Goal: Transaction & Acquisition: Purchase product/service

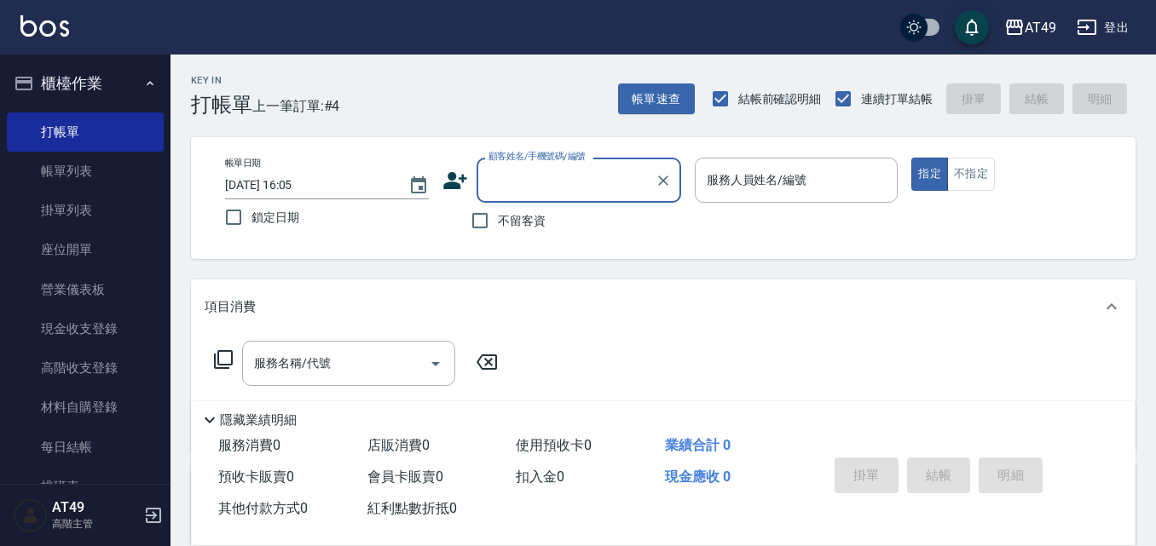
click at [515, 217] on span "不留客資" at bounding box center [522, 221] width 48 height 18
click at [498, 217] on input "不留客資" at bounding box center [480, 221] width 36 height 36
checkbox input "true"
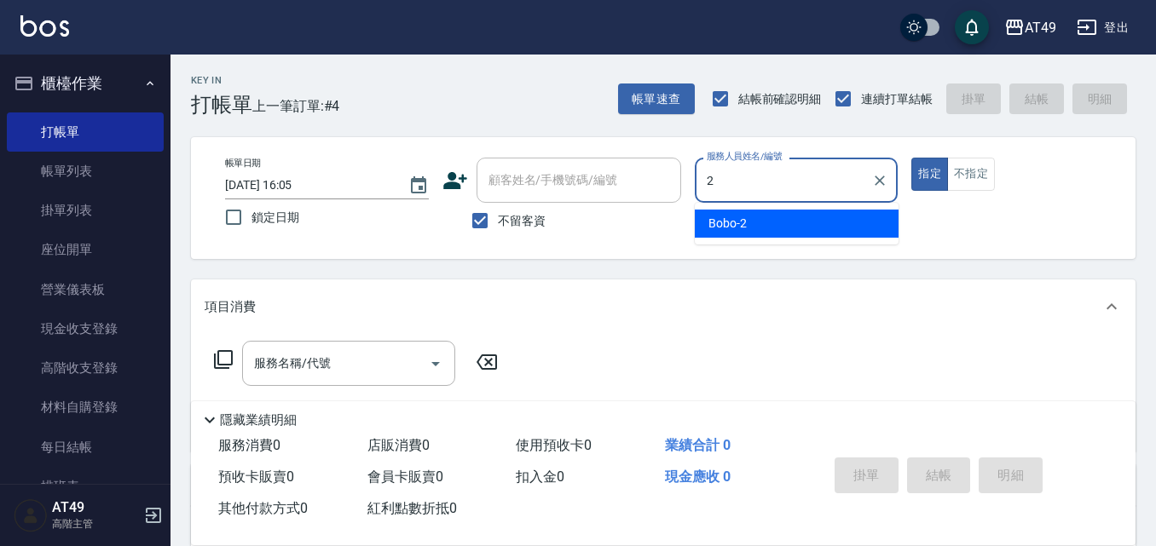
type input "2"
type button "true"
type input "Bobo-2"
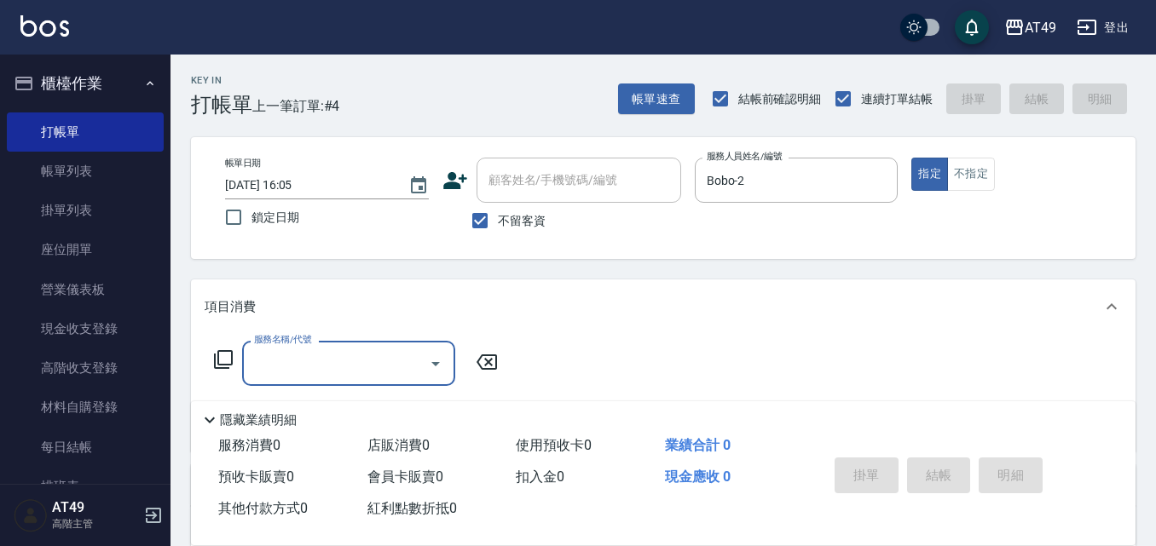
click at [502, 222] on span "不留客資" at bounding box center [522, 221] width 48 height 18
click at [498, 222] on input "不留客資" at bounding box center [480, 221] width 36 height 36
checkbox input "false"
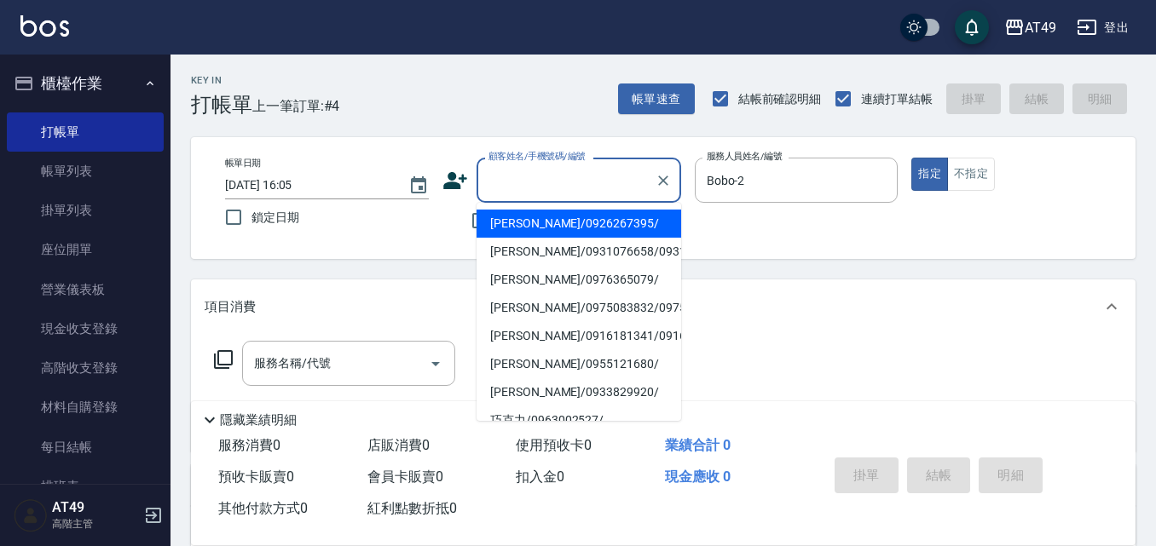
click at [522, 192] on input "顧客姓名/手機號碼/編號" at bounding box center [566, 180] width 164 height 30
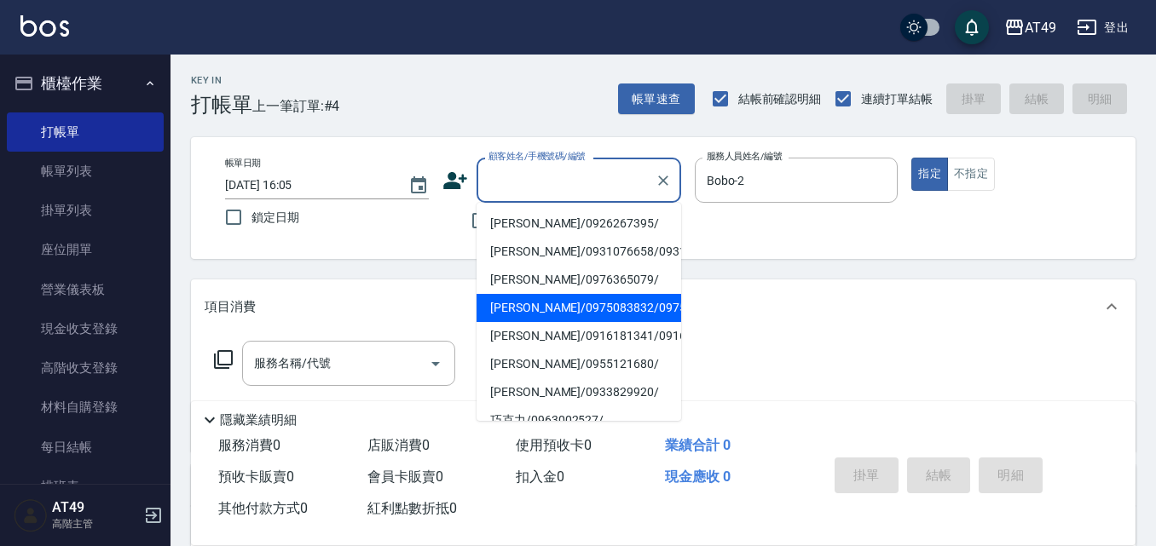
click at [596, 322] on li "[PERSON_NAME]/0975083832/0975083832" at bounding box center [578, 308] width 205 height 28
type input "[PERSON_NAME]/0975083832/0975083832"
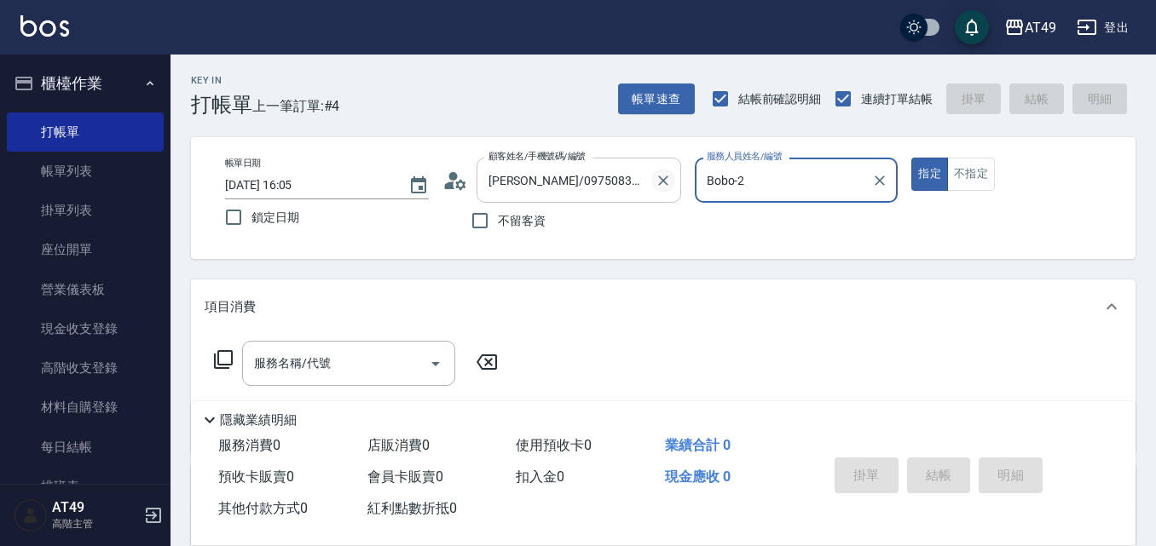
click at [661, 175] on icon "Clear" at bounding box center [663, 180] width 17 height 17
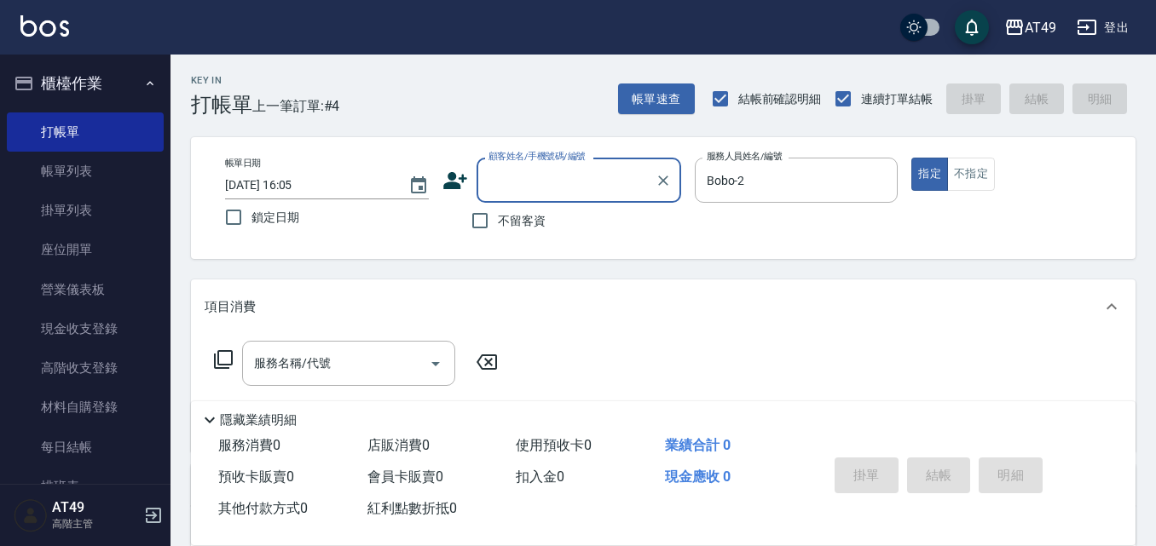
click at [523, 163] on label "顧客姓名/手機號碼/編號" at bounding box center [536, 156] width 97 height 13
click at [523, 165] on input "顧客姓名/手機號碼/編號" at bounding box center [566, 180] width 164 height 30
click at [525, 182] on input "顧客姓名/手機號碼/編號" at bounding box center [566, 180] width 164 height 30
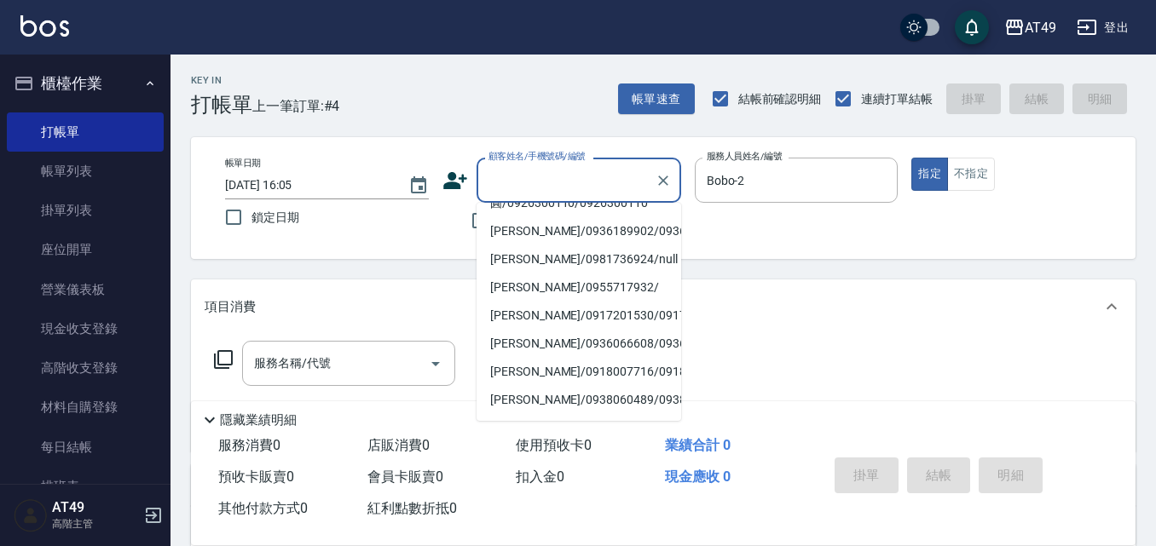
scroll to position [555, 0]
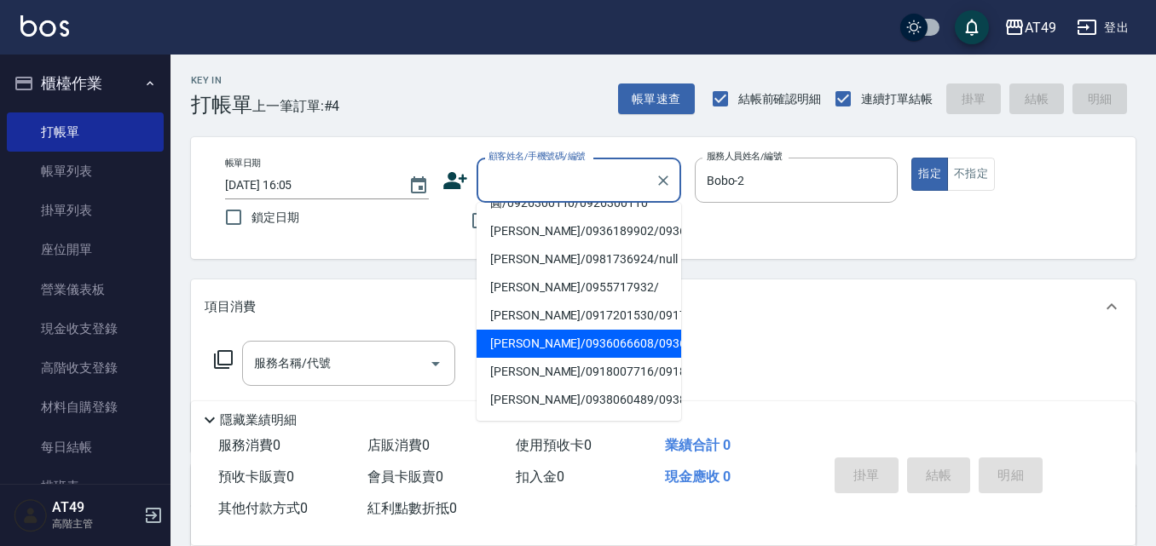
click at [556, 330] on li "[PERSON_NAME]/0936066608/0936066608" at bounding box center [578, 344] width 205 height 28
type input "[PERSON_NAME]/0936066608/0936066608"
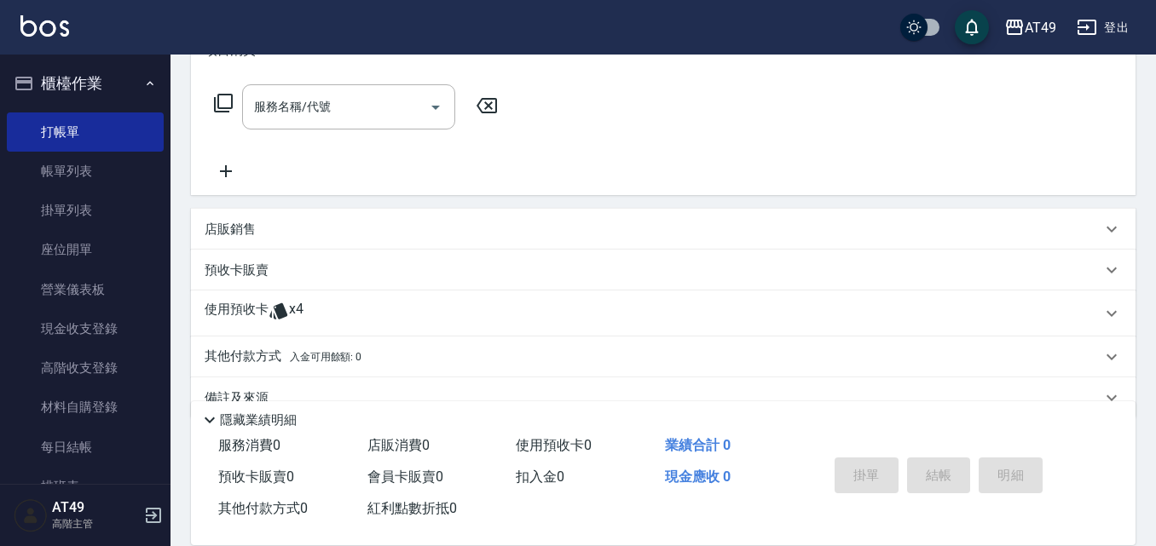
scroll to position [292, 0]
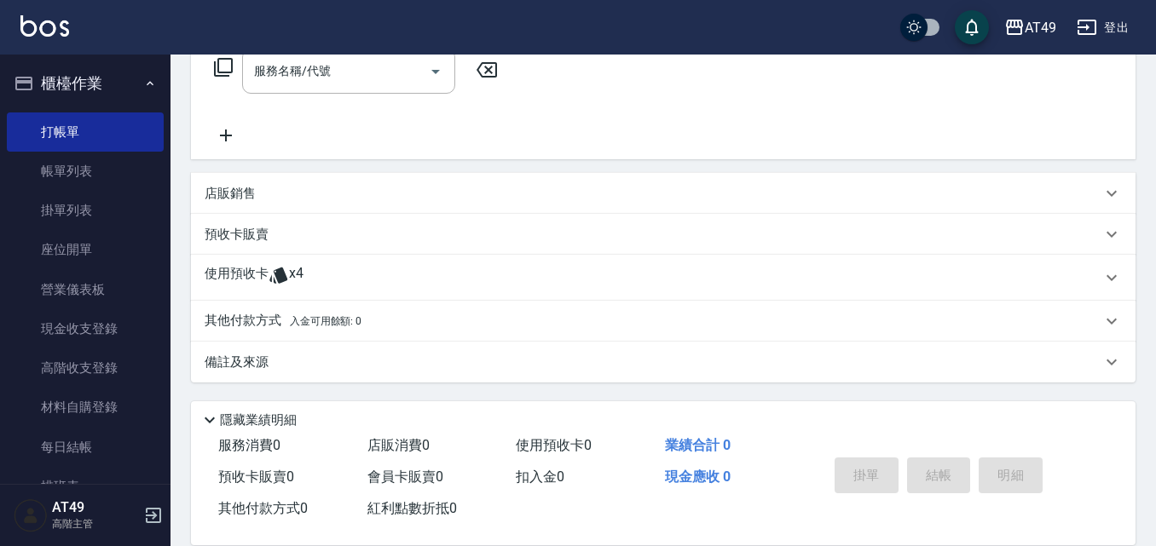
click at [267, 267] on p "使用預收卡" at bounding box center [237, 278] width 64 height 26
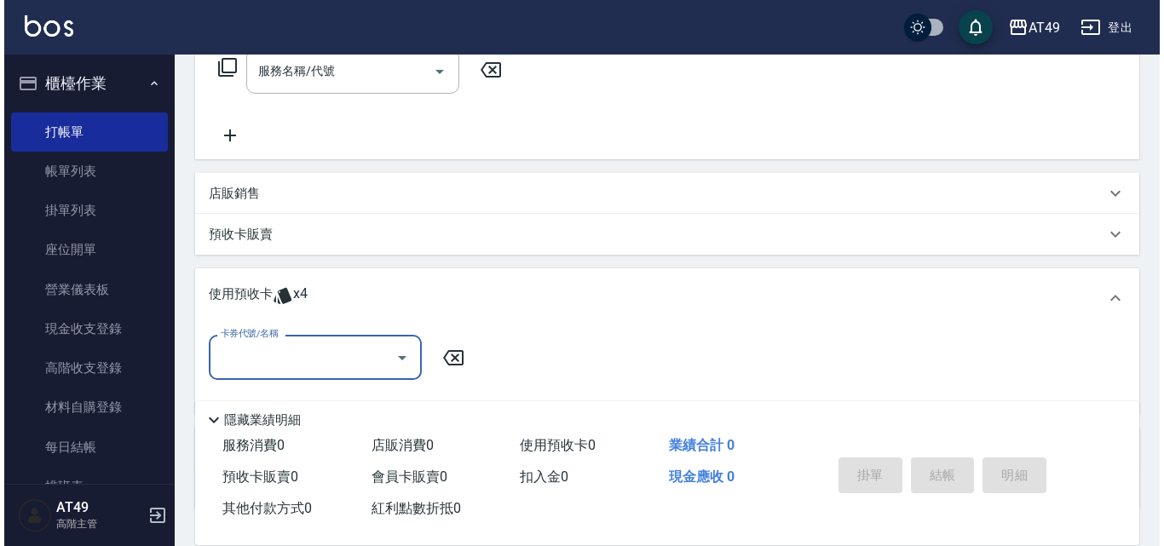
scroll to position [0, 0]
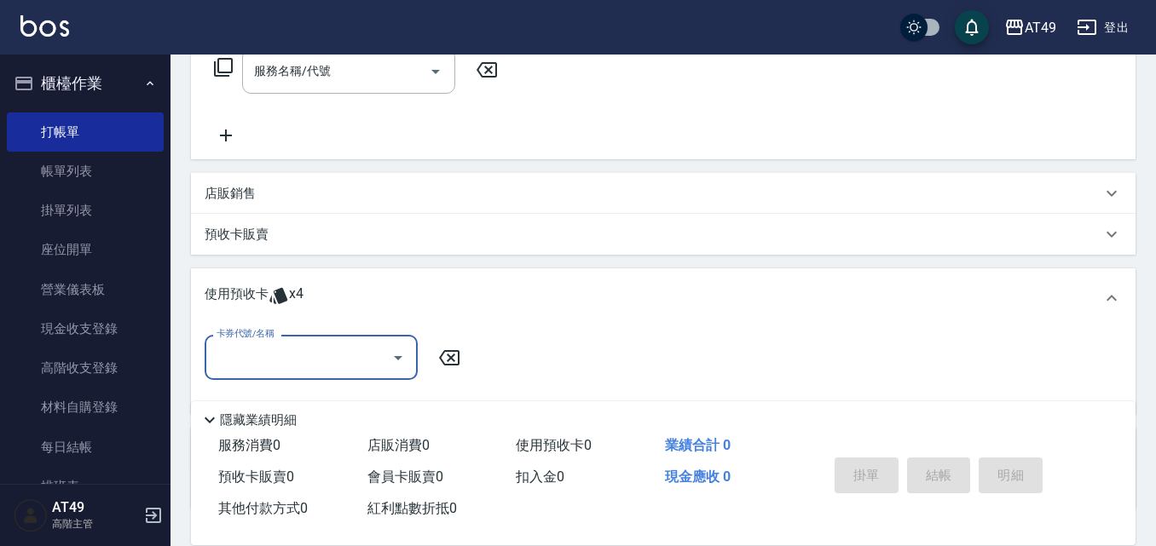
click at [288, 341] on div "卡券代號/名稱" at bounding box center [311, 357] width 213 height 45
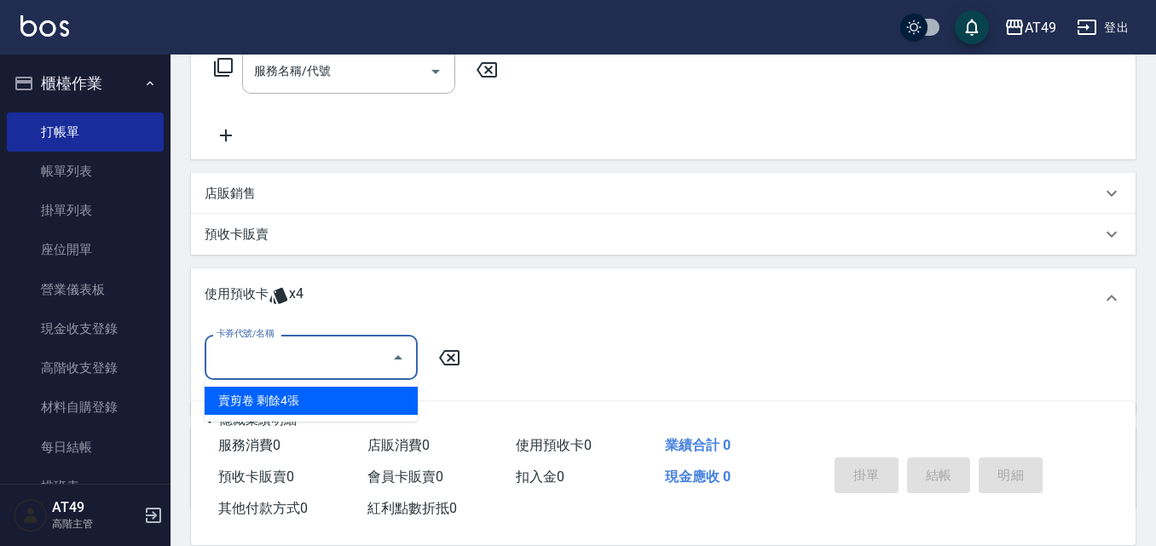
click at [329, 382] on ul "賣剪卷 剩餘4張" at bounding box center [311, 401] width 213 height 42
click at [332, 396] on div "賣剪卷 剩餘4張" at bounding box center [311, 401] width 213 height 28
type input "賣剪卷"
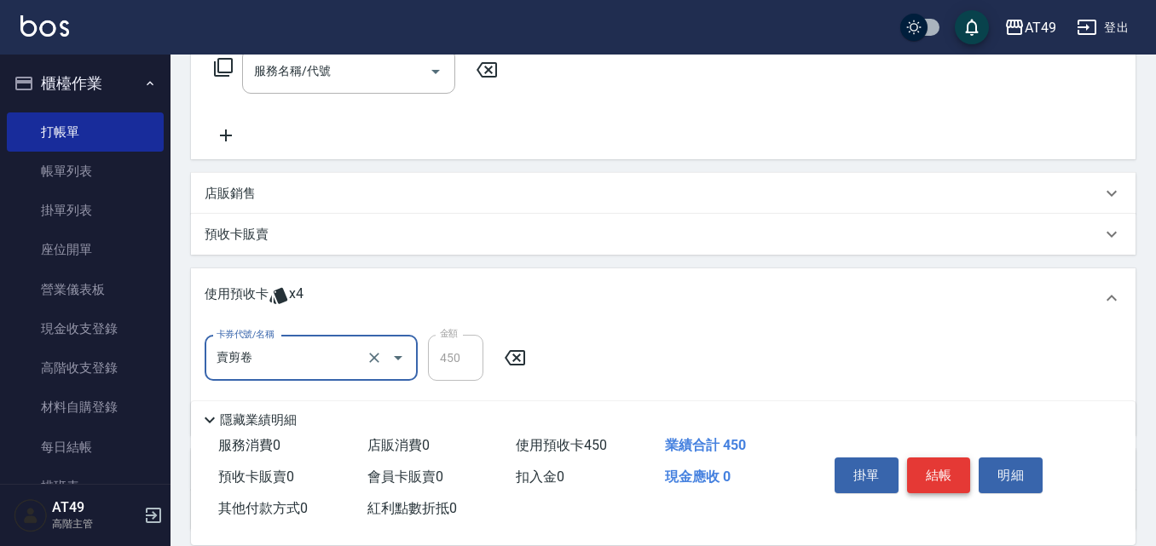
click at [927, 463] on button "結帳" at bounding box center [939, 476] width 64 height 36
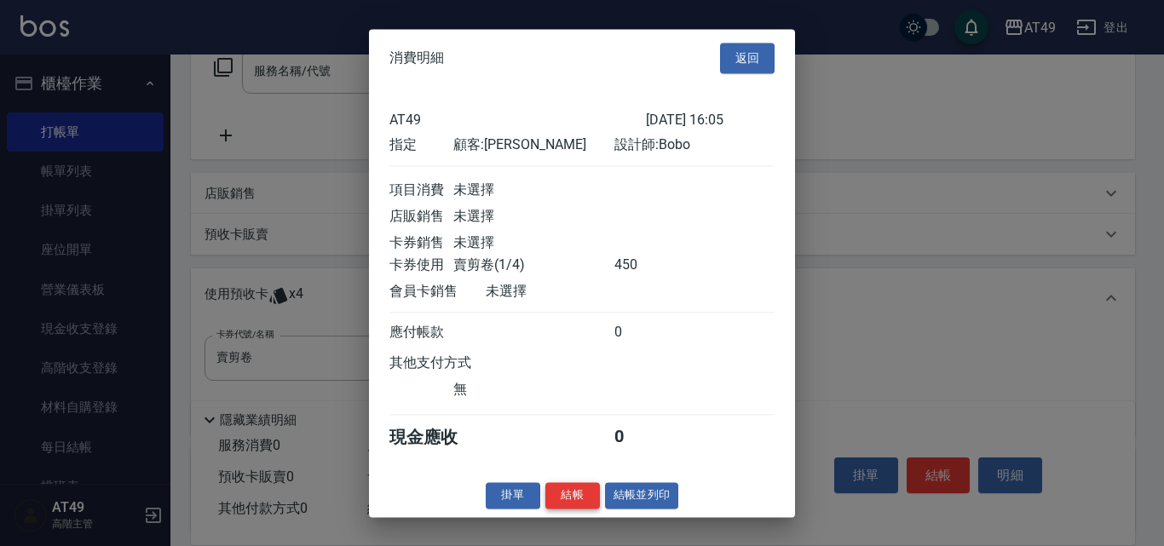
click at [585, 509] on button "結帳" at bounding box center [573, 495] width 55 height 26
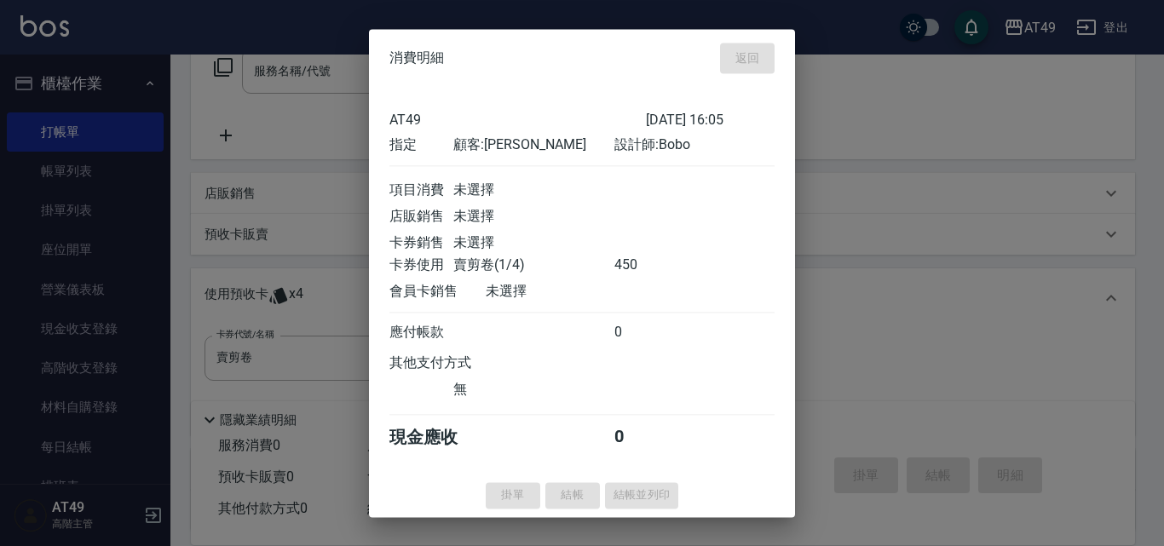
type input "[DATE] 17:36"
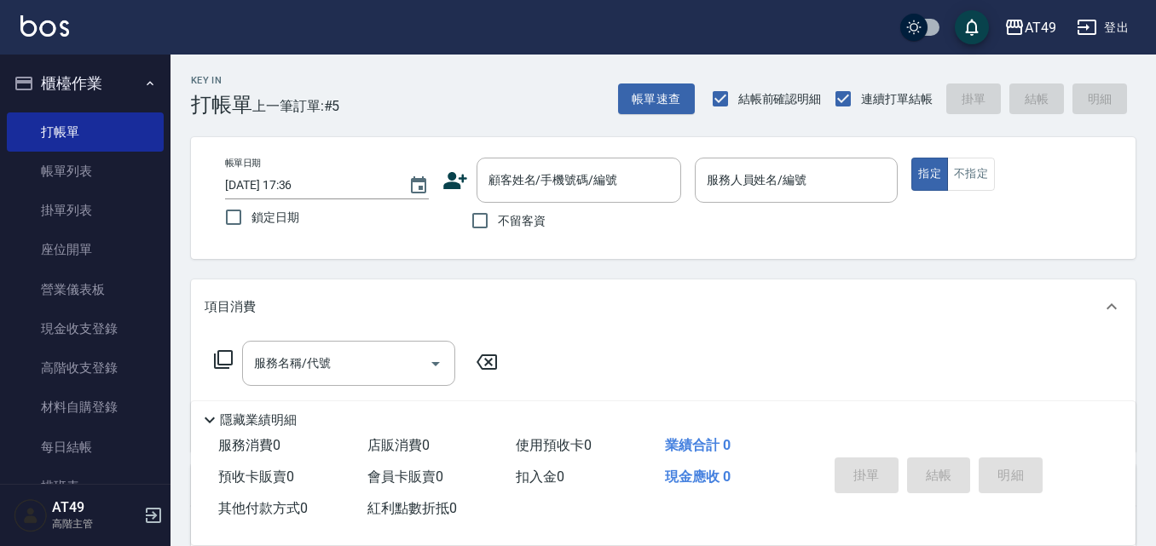
click at [523, 219] on span "不留客資" at bounding box center [522, 221] width 48 height 18
click at [498, 219] on input "不留客資" at bounding box center [480, 221] width 36 height 36
checkbox input "true"
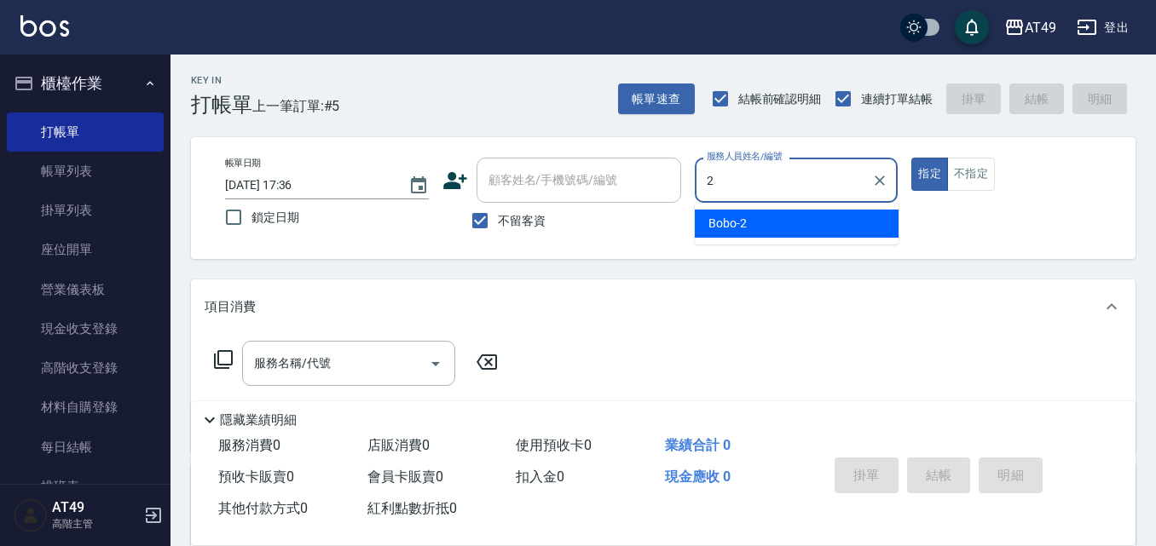
type input "Bobo-2"
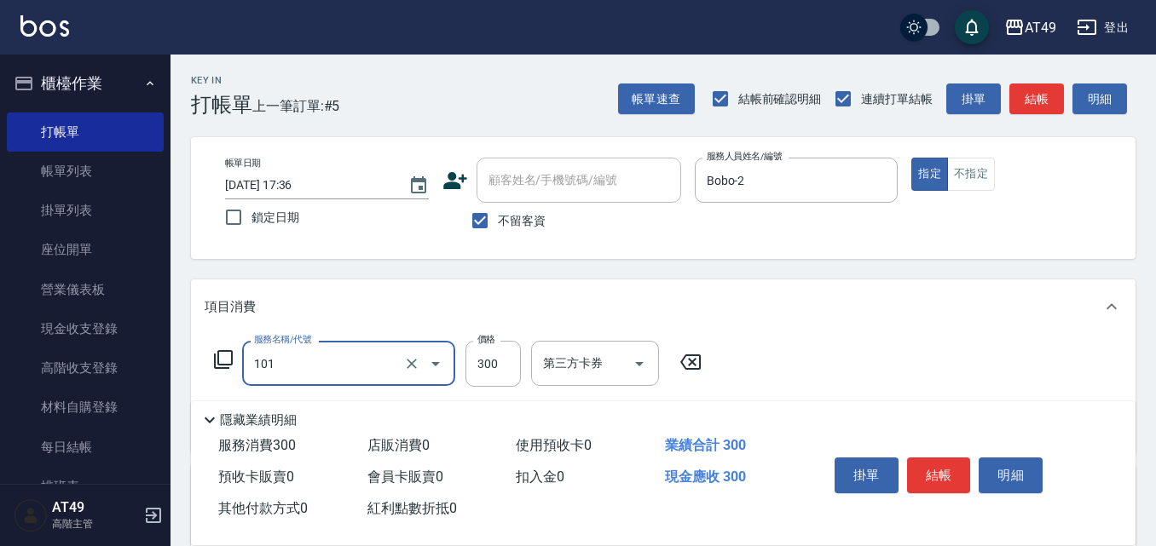
type input "一般洗髮(101)"
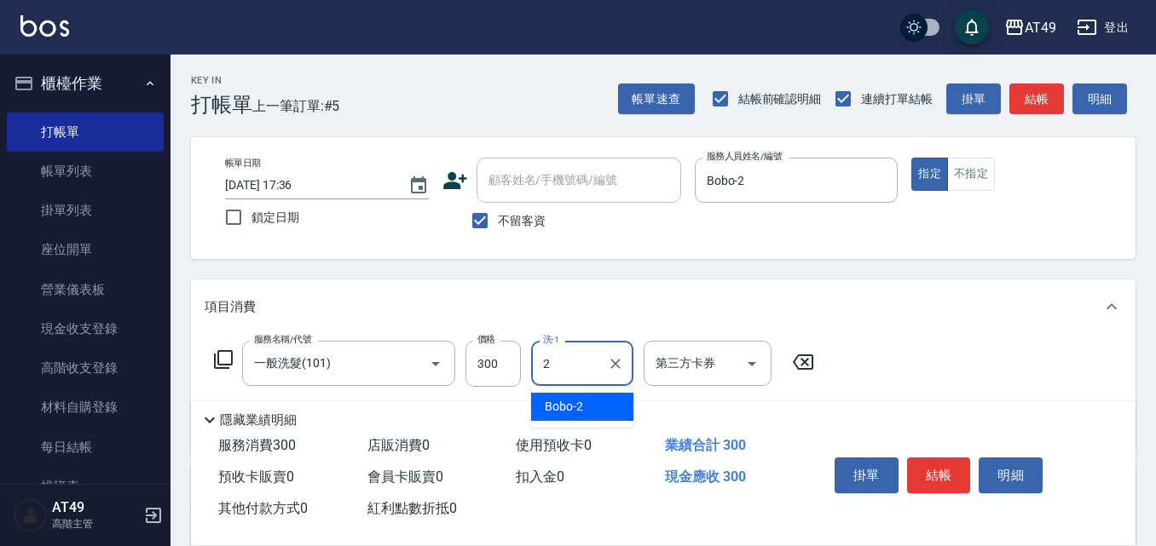
type input "Bobo-2"
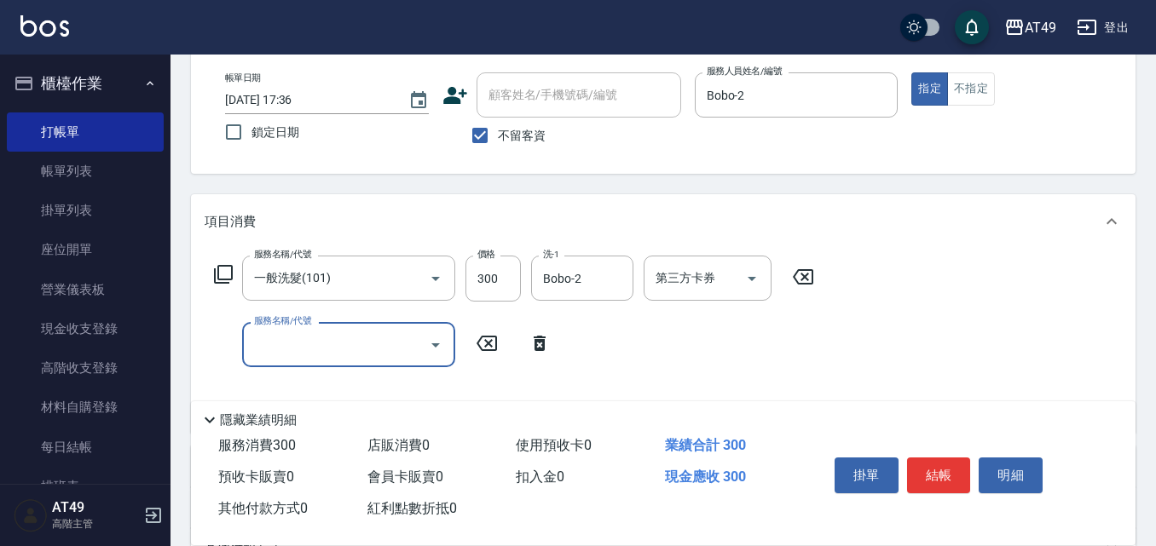
scroll to position [313, 0]
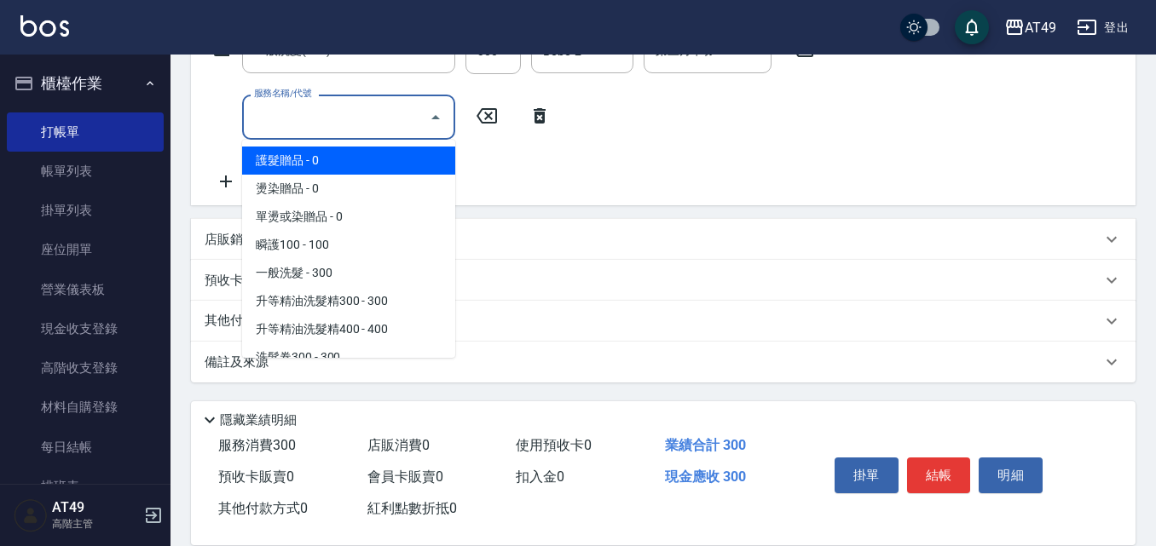
click at [338, 123] on input "服務名稱/代號" at bounding box center [336, 117] width 172 height 30
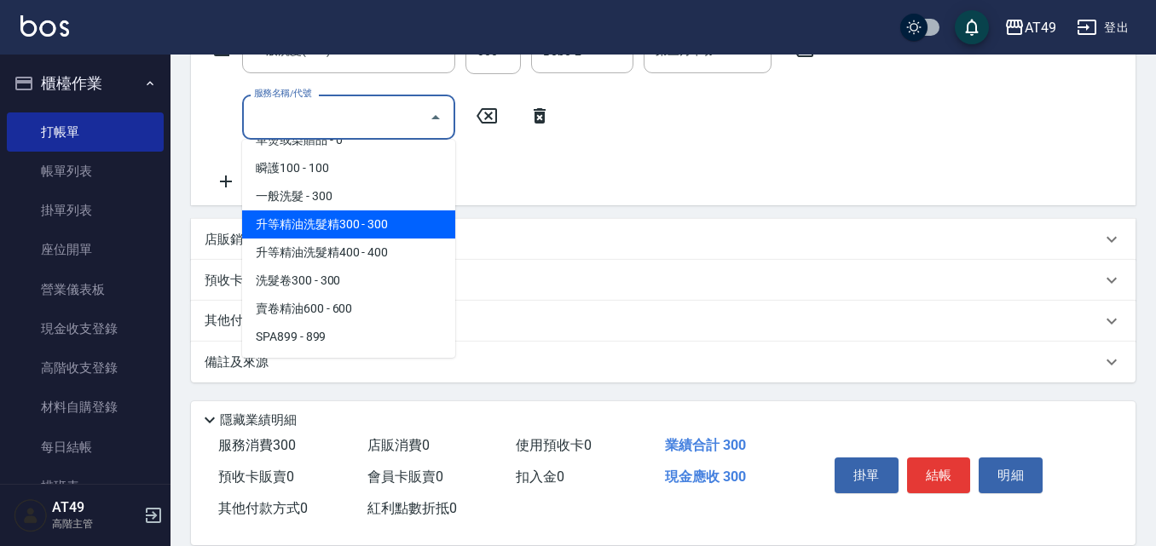
scroll to position [170, 0]
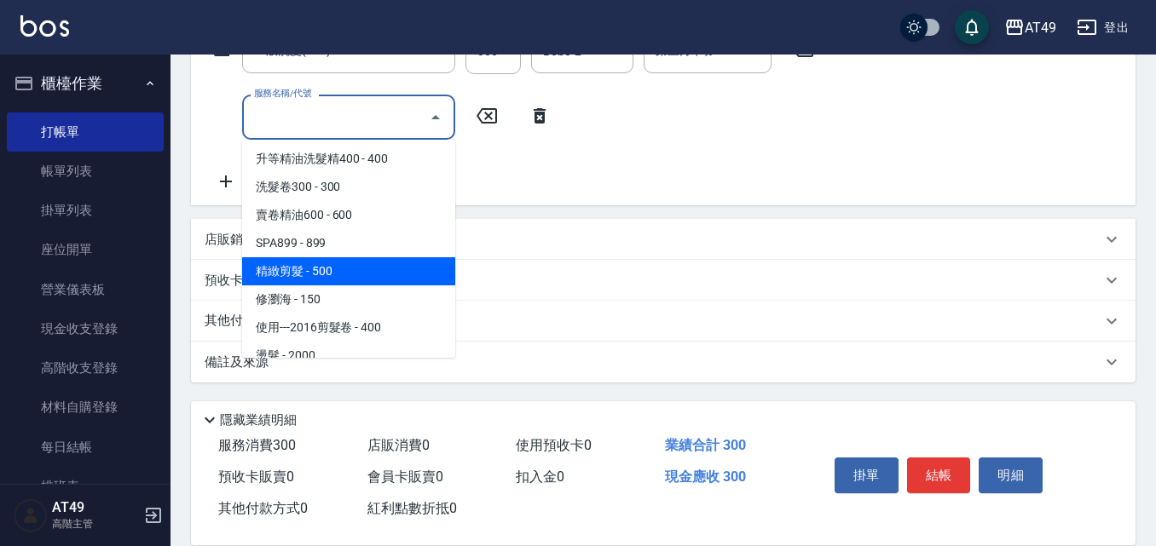
click at [359, 284] on span "精緻剪髮 - 500" at bounding box center [348, 271] width 213 height 28
type input "精緻剪髮(201)"
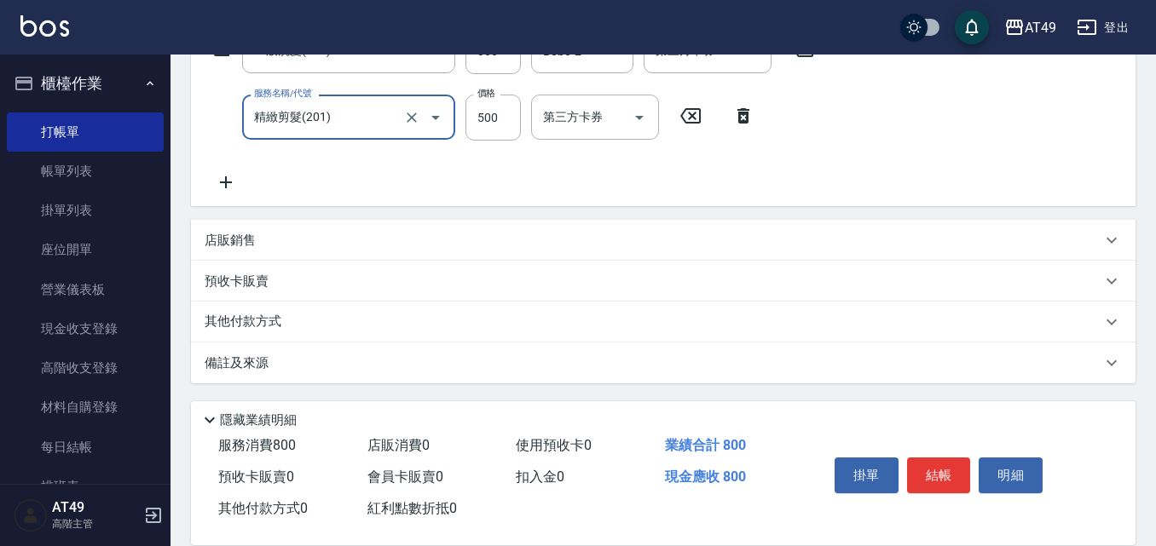
click at [743, 104] on div "服務名稱/代號 精緻剪髮(201) 服務名稱/代號 價格 500 價格 第三方卡券 第三方卡券" at bounding box center [485, 118] width 560 height 46
click at [740, 115] on icon at bounding box center [743, 115] width 12 height 15
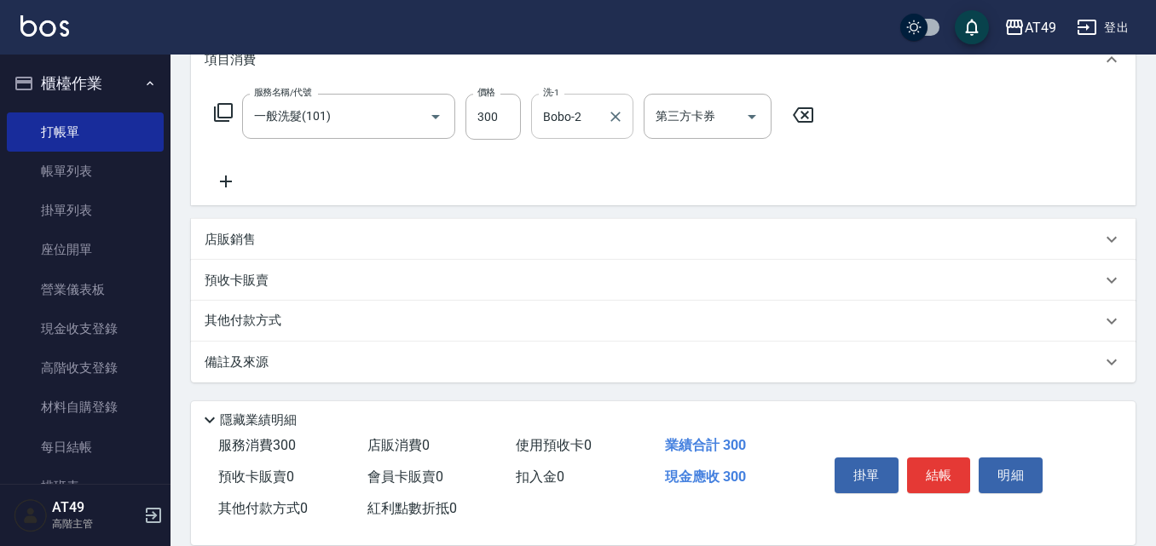
scroll to position [247, 0]
click at [229, 188] on icon at bounding box center [226, 181] width 43 height 20
click at [295, 174] on div "服務名稱/代號 一般洗髮(101) 服務名稱/代號 價格 300 價格 洗-1 Bobo-2 洗-1 第三方卡券 第三方卡券 服務名稱/代號 服務名稱/代號" at bounding box center [515, 110] width 620 height 164
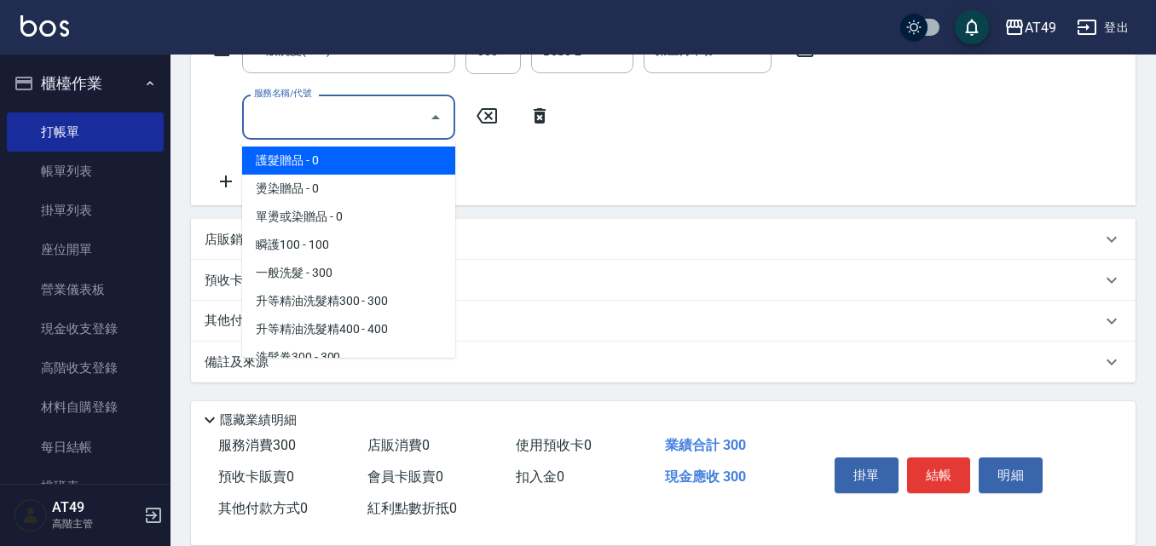
click at [325, 121] on input "服務名稱/代號" at bounding box center [336, 117] width 172 height 30
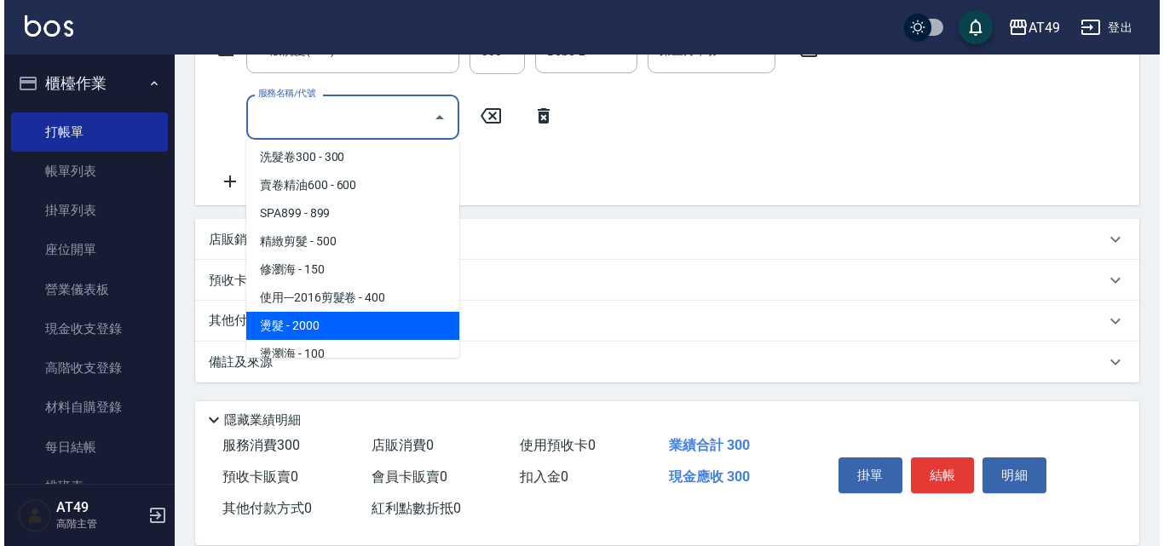
scroll to position [170, 0]
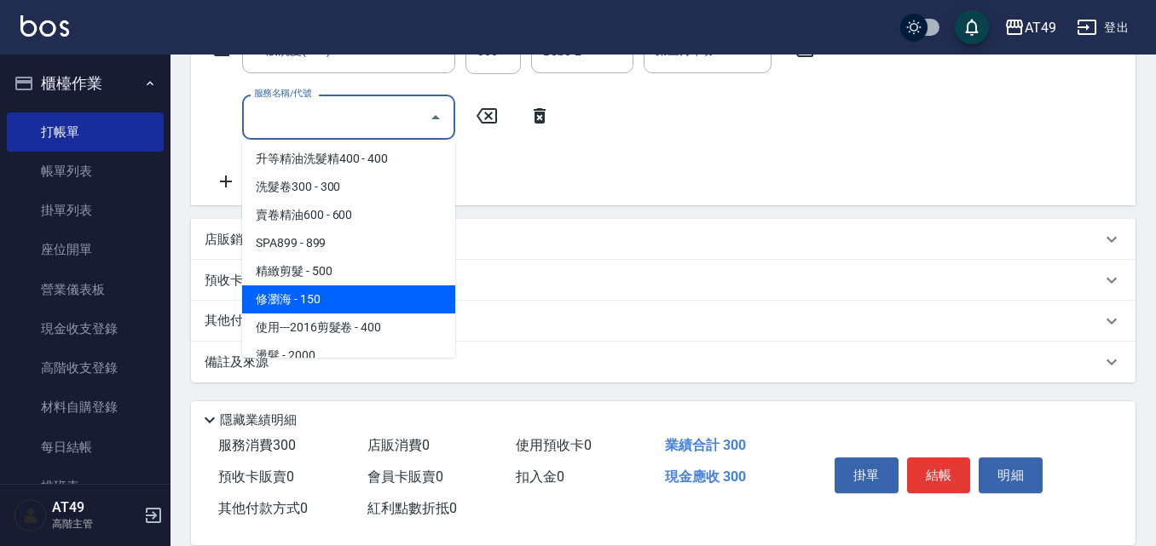
click at [317, 298] on span "修瀏海 - 150" at bounding box center [348, 300] width 213 height 28
type input "修瀏海(202)"
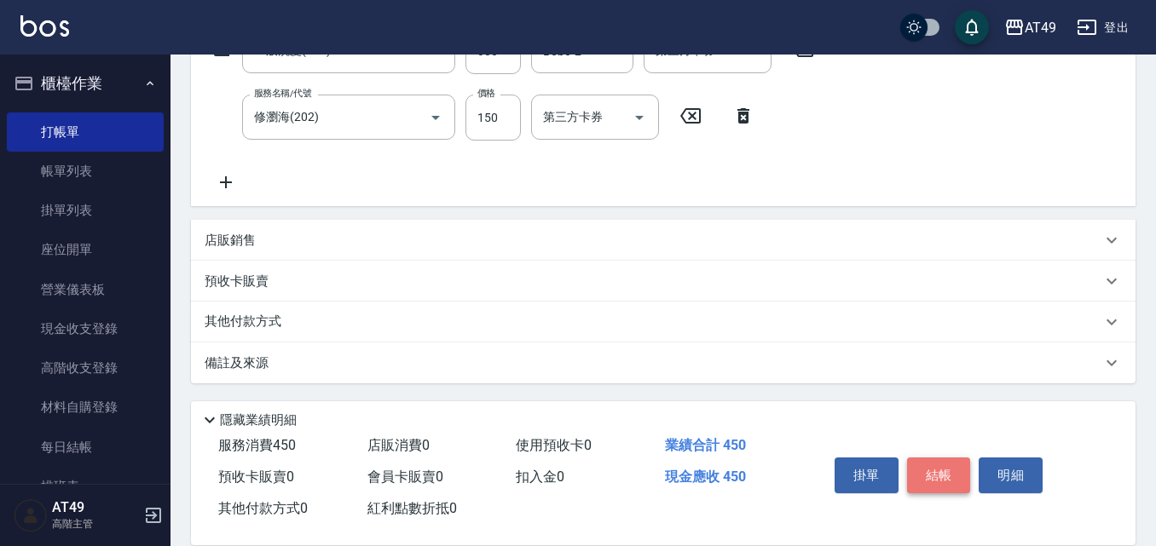
click at [956, 460] on button "結帳" at bounding box center [939, 476] width 64 height 36
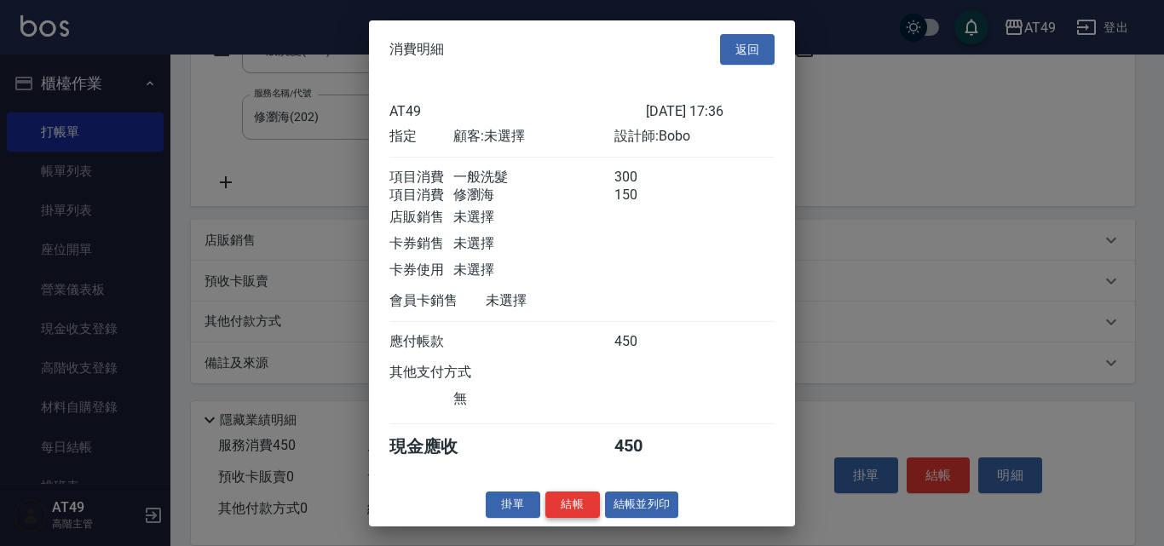
click at [567, 509] on button "結帳" at bounding box center [573, 505] width 55 height 26
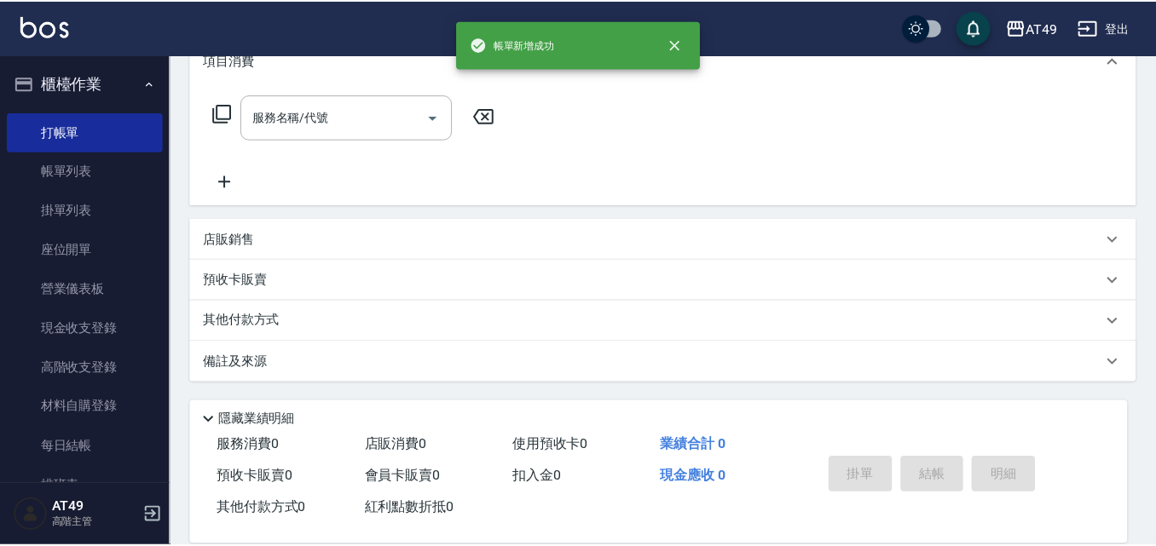
scroll to position [0, 0]
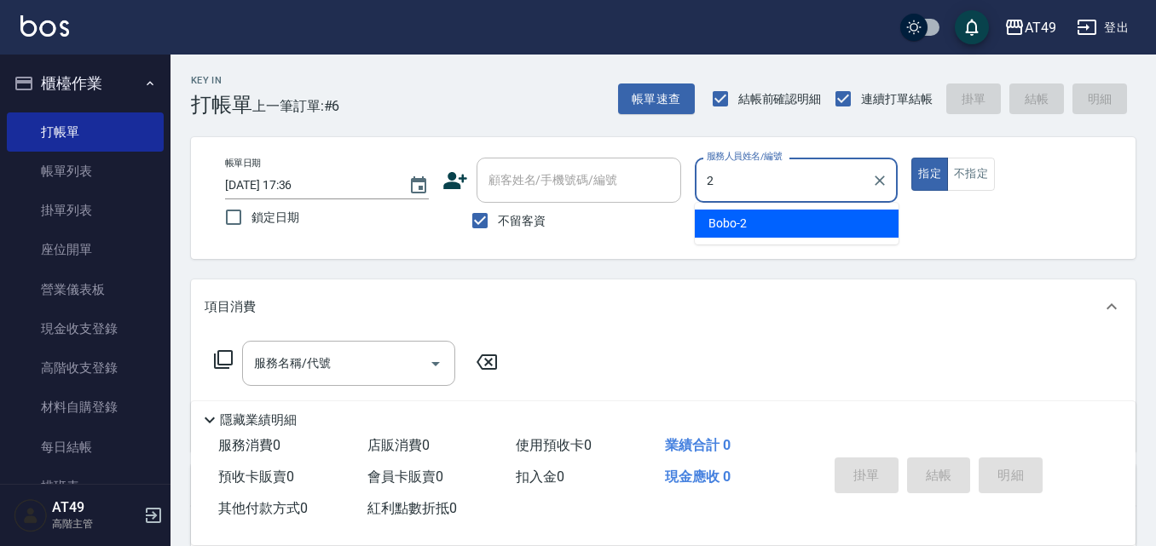
type input "Bobo-2"
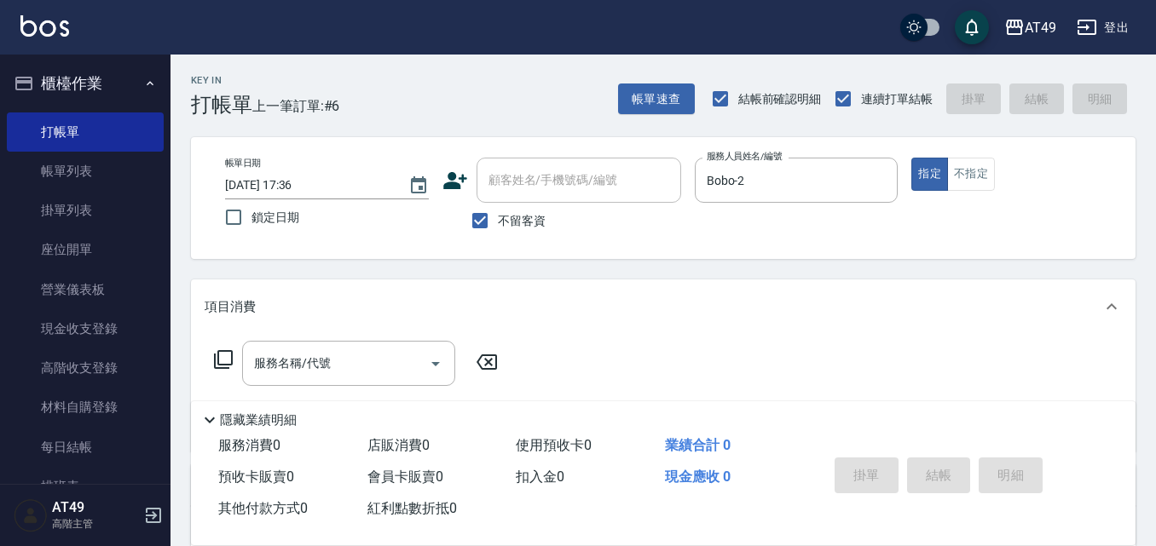
click at [522, 218] on span "不留客資" at bounding box center [522, 221] width 48 height 18
click at [498, 218] on input "不留客資" at bounding box center [480, 221] width 36 height 36
checkbox input "false"
click at [551, 183] on div "顧客姓名/手機號碼/編號 顧客姓名/手機號碼/編號" at bounding box center [578, 180] width 205 height 45
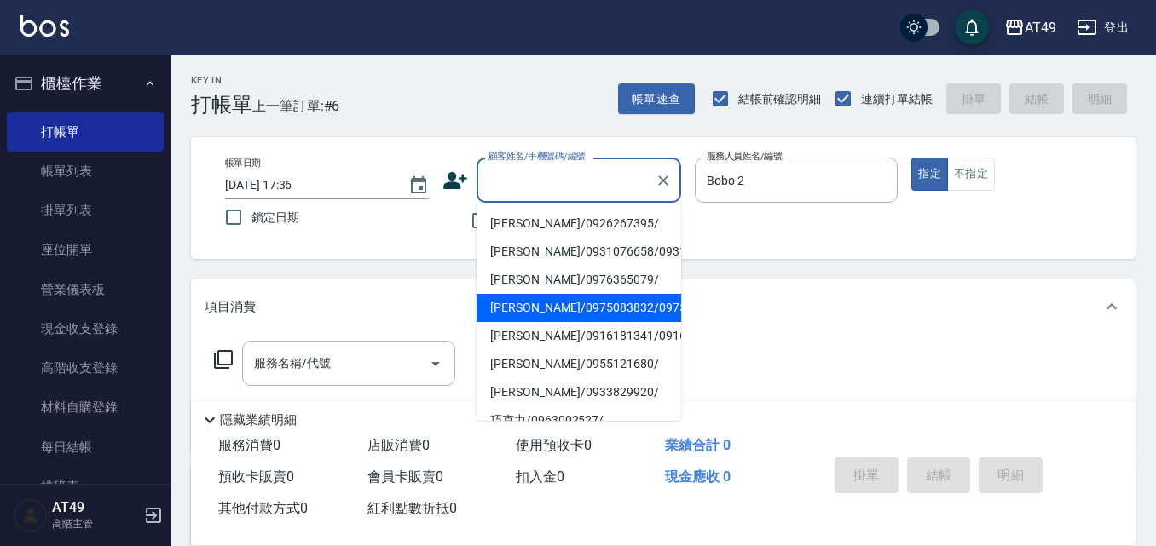
click at [600, 322] on li "[PERSON_NAME]/0975083832/0975083832" at bounding box center [578, 308] width 205 height 28
type input "[PERSON_NAME]/0975083832/0975083832"
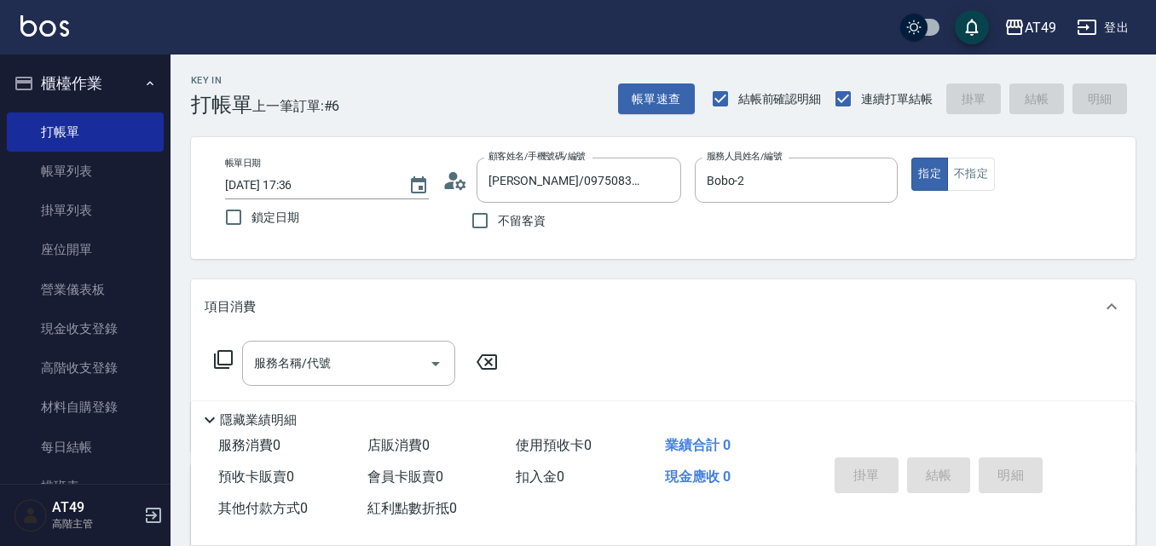
click at [621, 240] on div "帳單日期 [DATE] 17:36 鎖定日期 顧客姓名/手機號碼/編號 [PERSON_NAME]/0975083832/0975083832 顧客姓名/手機…" at bounding box center [663, 198] width 944 height 122
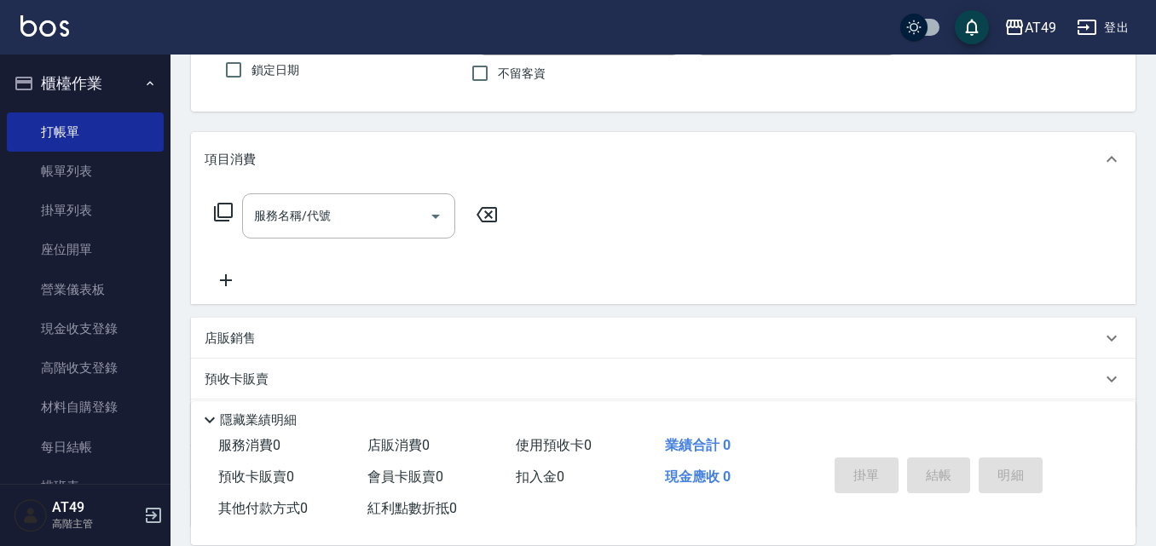
scroll to position [292, 0]
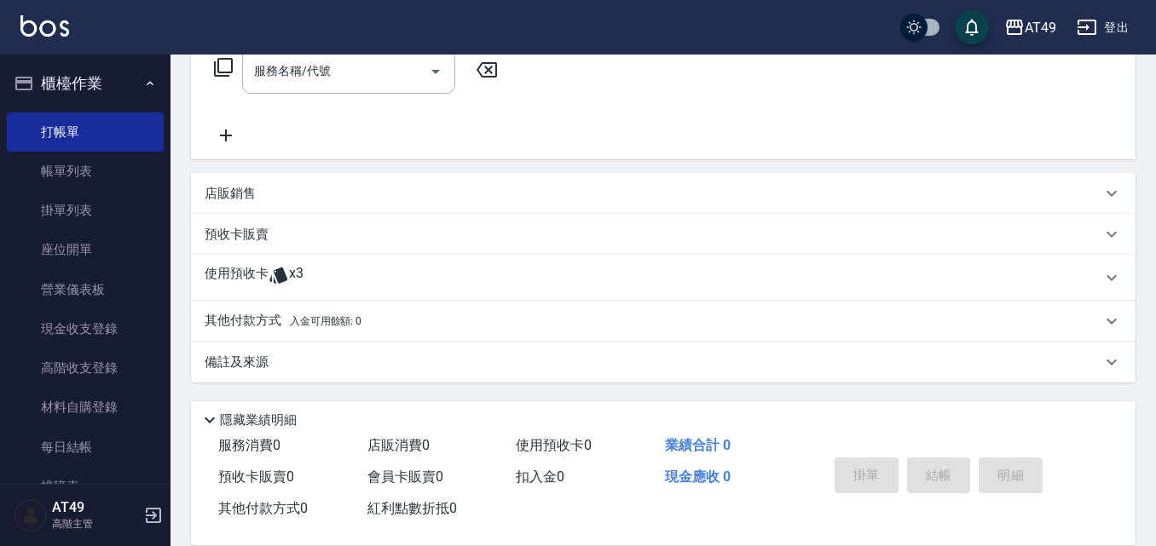
click at [276, 266] on icon at bounding box center [278, 275] width 20 height 20
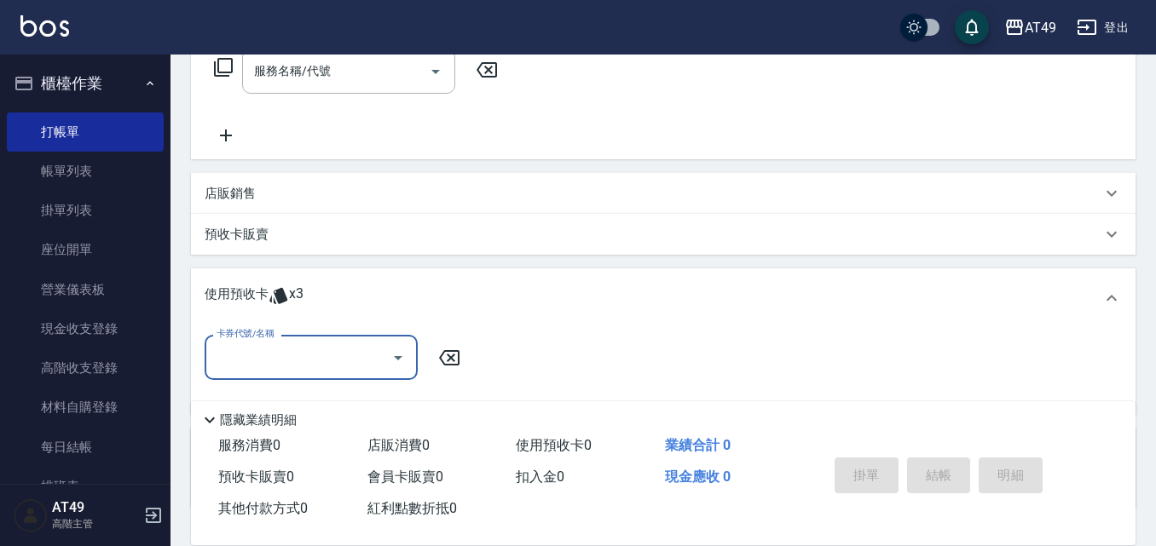
scroll to position [0, 0]
click at [268, 342] on div "卡券代號/名稱" at bounding box center [311, 357] width 213 height 45
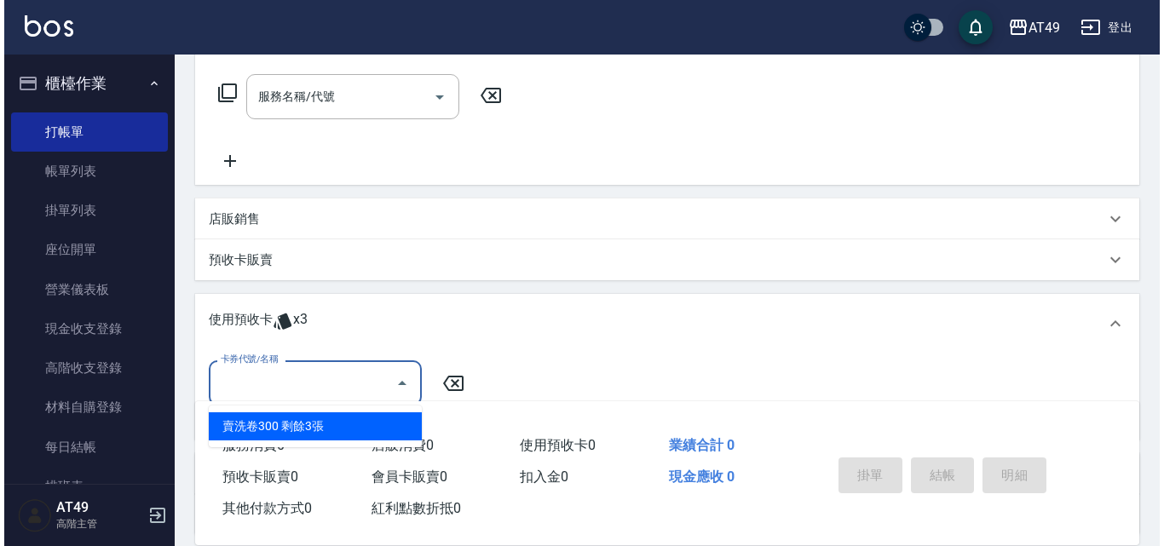
scroll to position [419, 0]
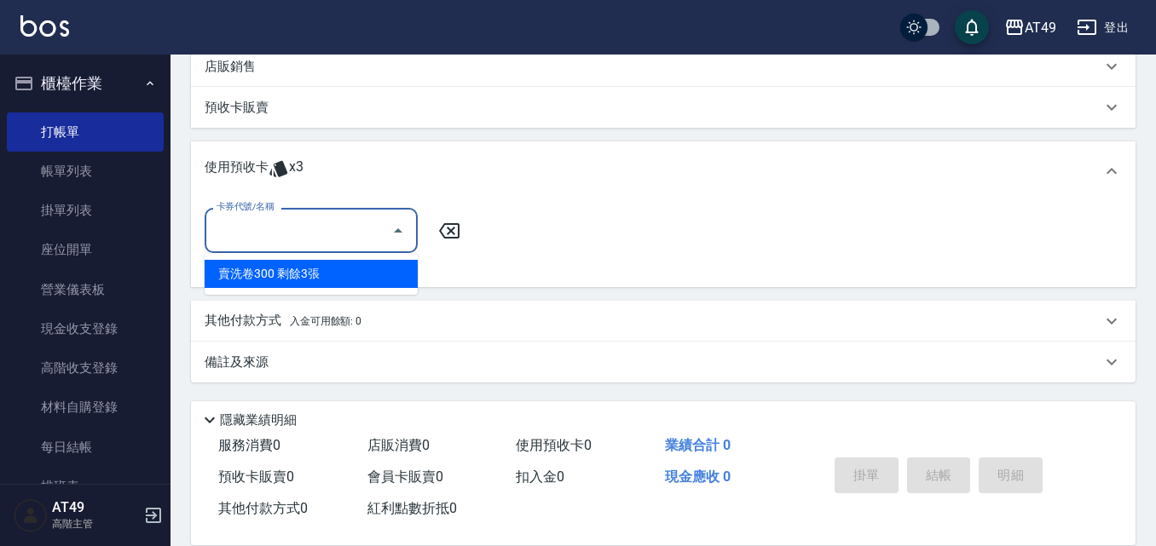
click at [340, 273] on div "賣洗卷300 剩餘3張" at bounding box center [311, 274] width 213 height 28
type input "賣洗卷300"
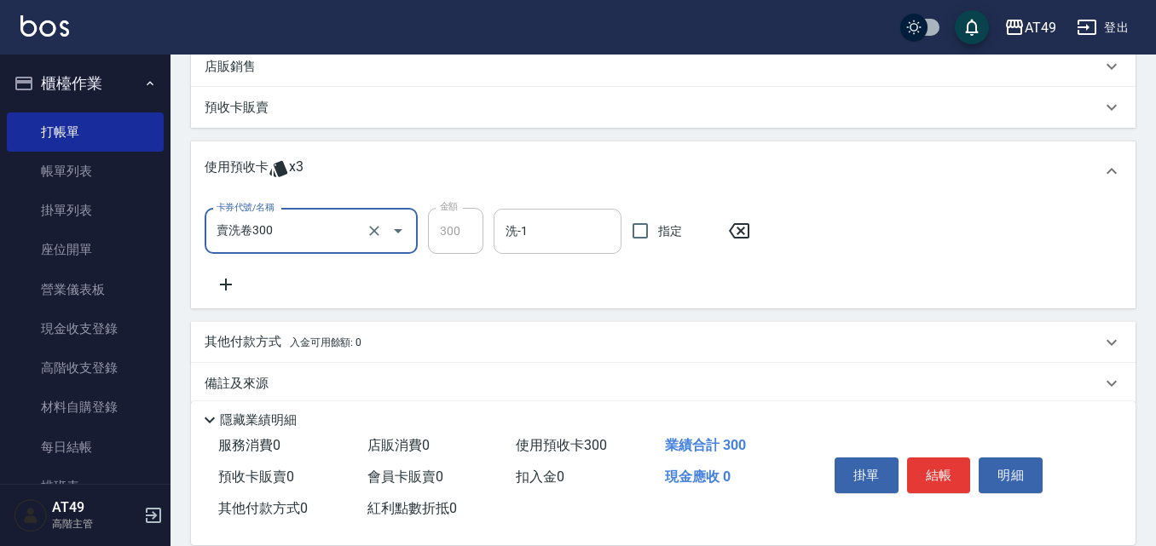
click at [520, 233] on input "洗-1" at bounding box center [557, 232] width 113 height 30
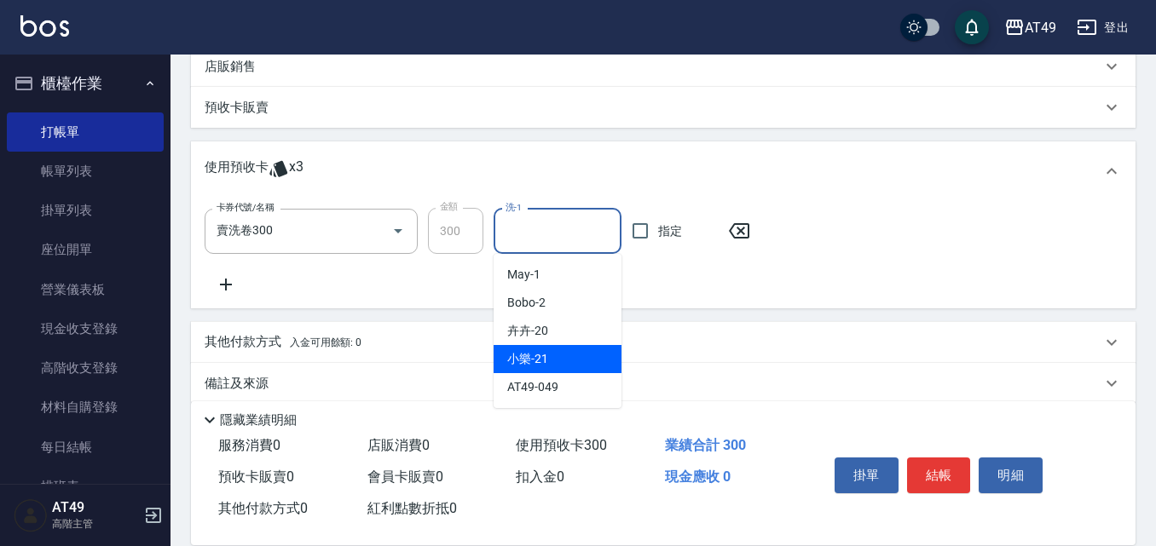
click at [560, 355] on div "小樂 -21" at bounding box center [558, 359] width 128 height 28
type input "小樂-21"
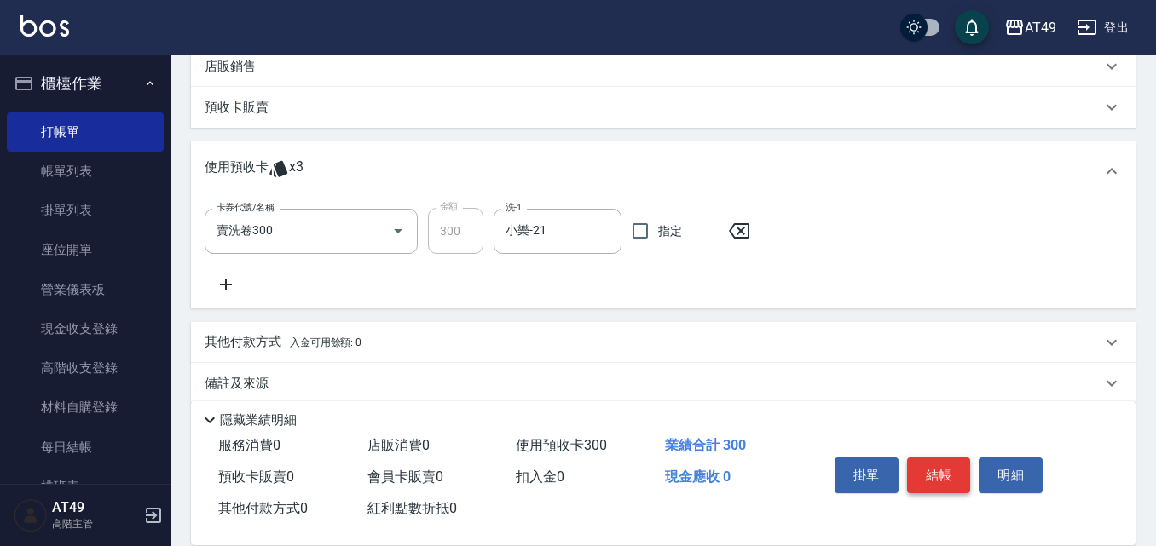
click at [933, 458] on button "結帳" at bounding box center [939, 476] width 64 height 36
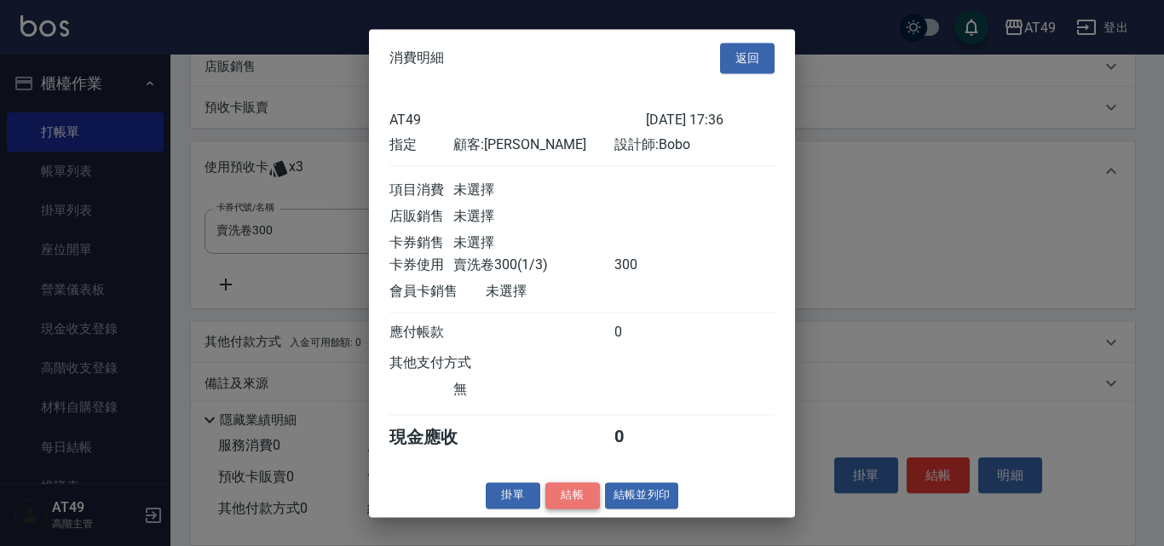
click at [569, 509] on button "結帳" at bounding box center [573, 495] width 55 height 26
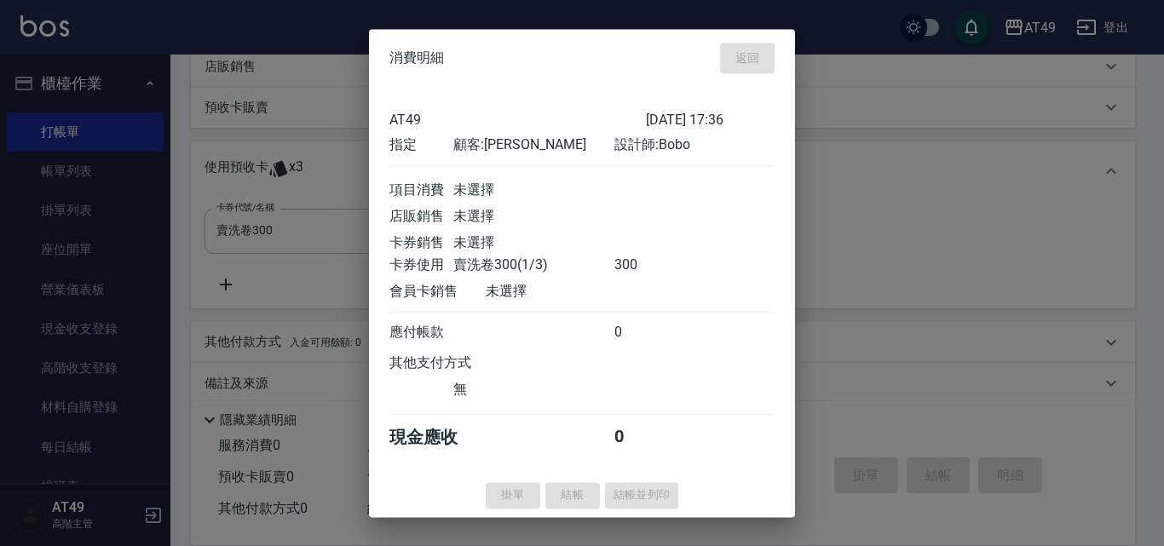
type input "[DATE] 17:38"
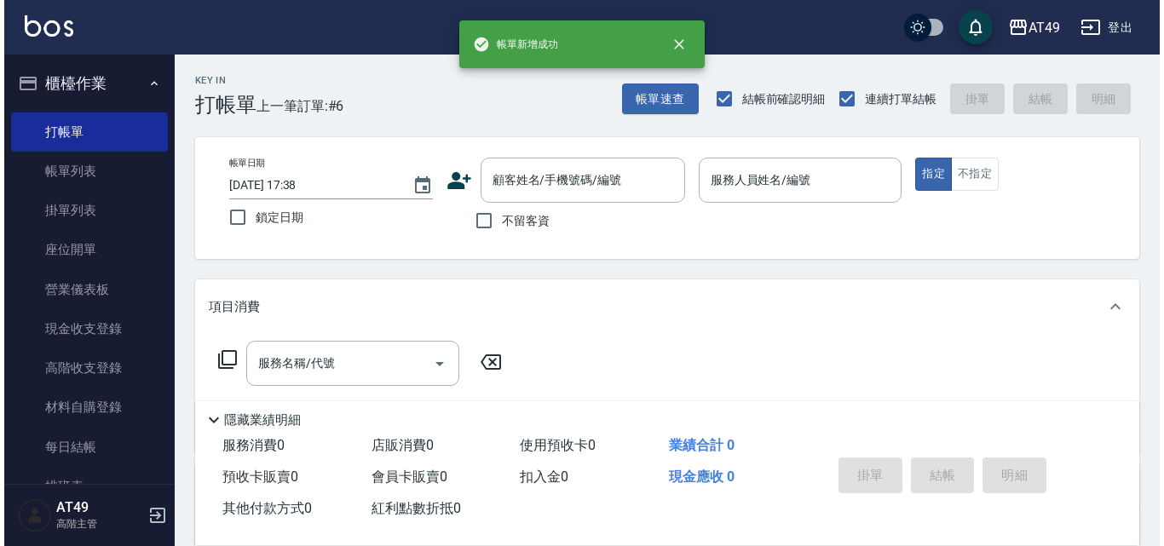
scroll to position [0, 0]
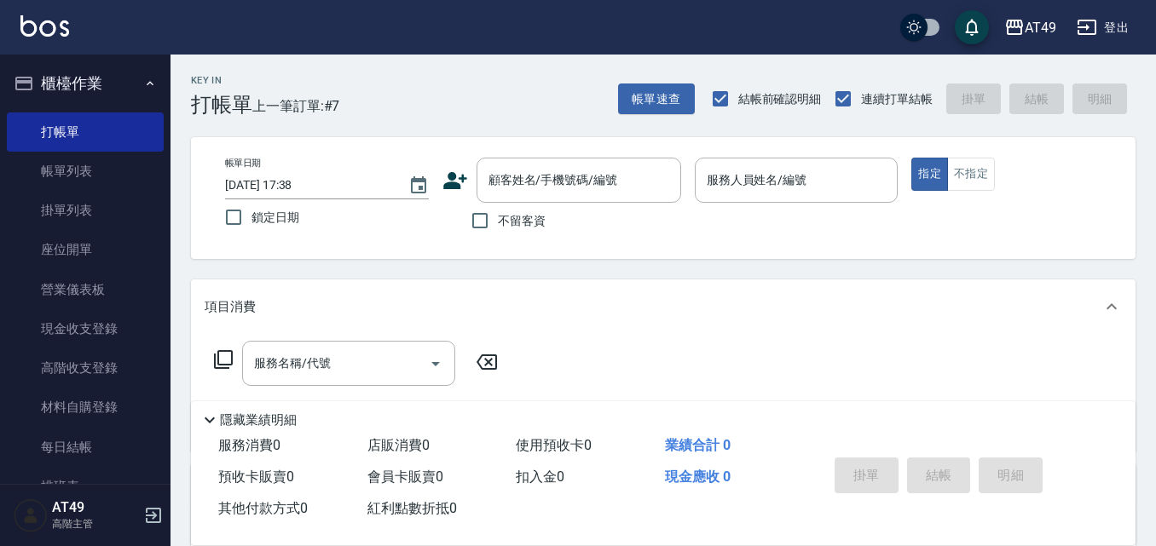
click at [501, 222] on span "不留客資" at bounding box center [522, 221] width 48 height 18
click at [498, 222] on input "不留客資" at bounding box center [480, 221] width 36 height 36
checkbox input "true"
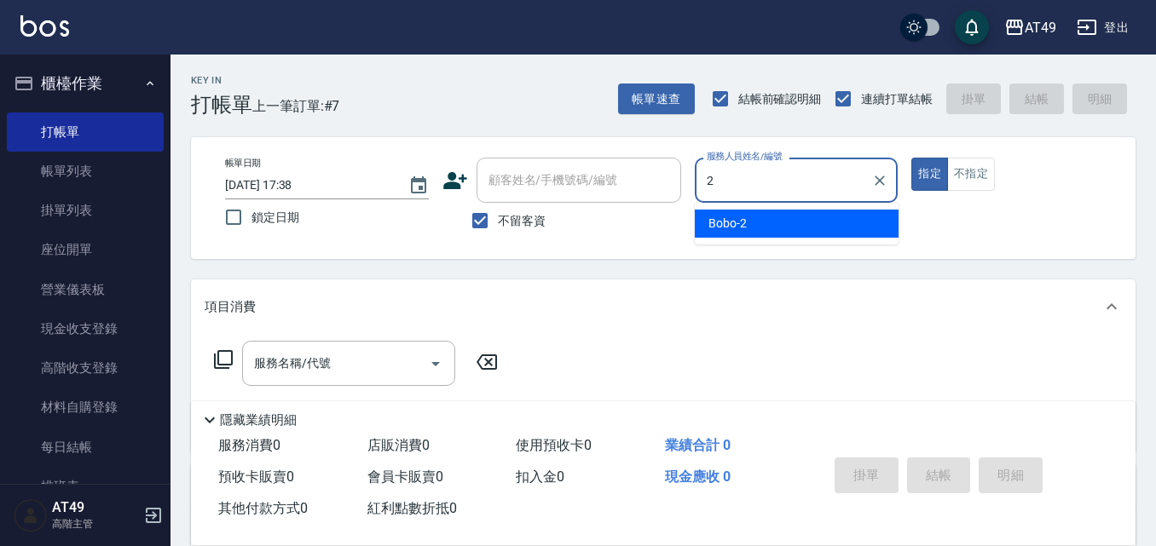
type input "Bobo-2"
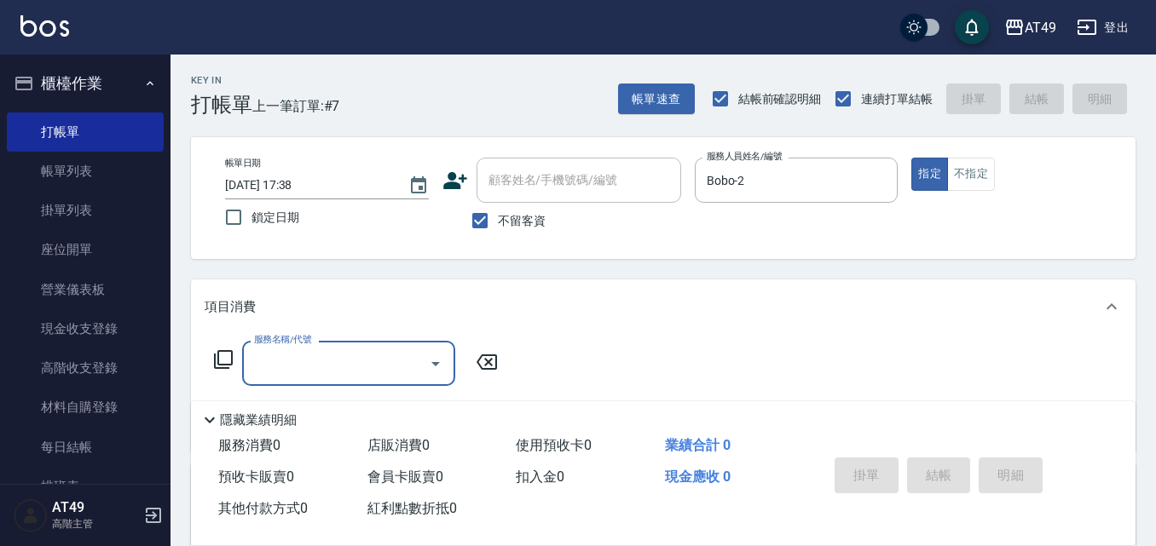
click at [341, 372] on input "服務名稱/代號" at bounding box center [336, 364] width 172 height 30
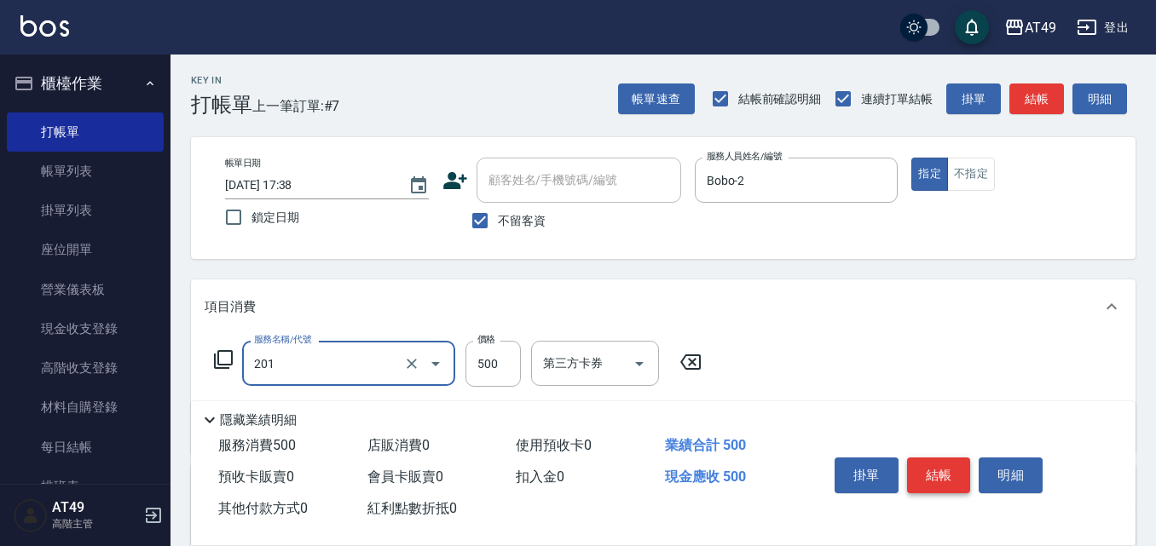
type input "精緻剪髮(201)"
click at [961, 474] on button "結帳" at bounding box center [939, 476] width 64 height 36
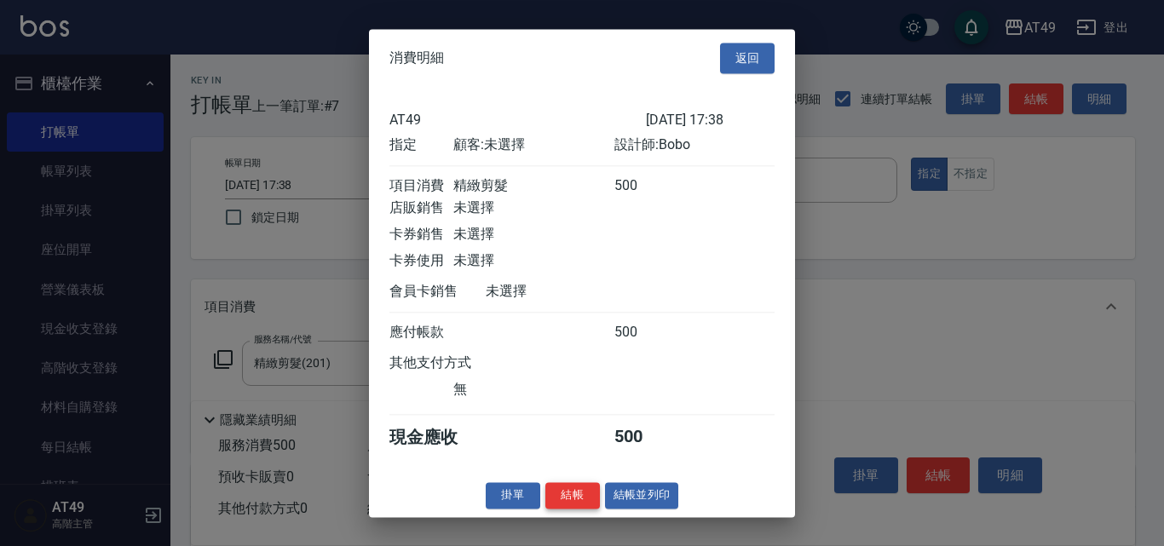
click at [573, 505] on button "結帳" at bounding box center [573, 495] width 55 height 26
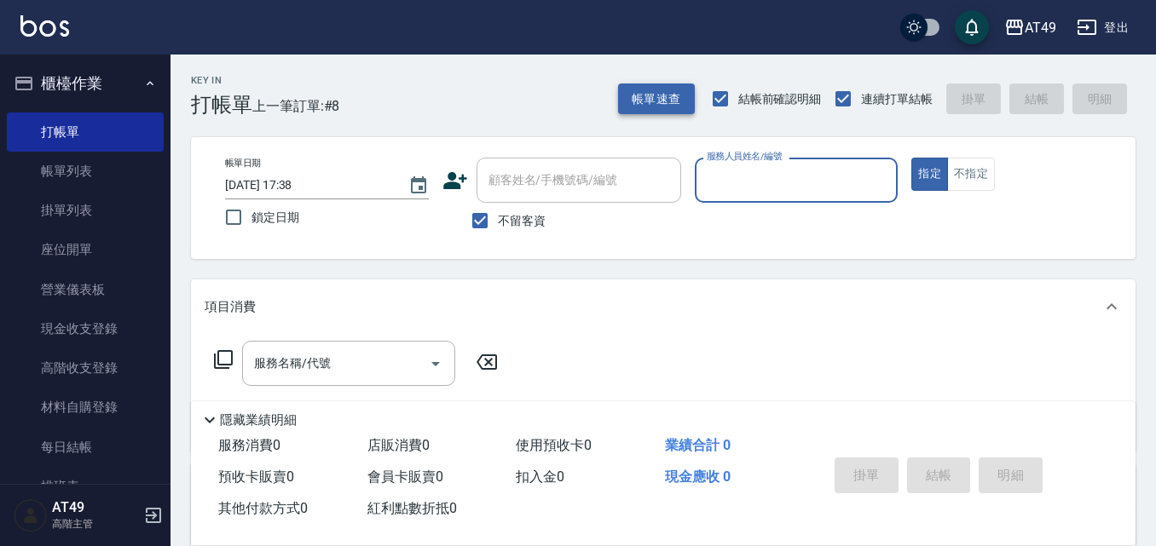
click at [673, 110] on button "帳單速查" at bounding box center [656, 100] width 77 height 32
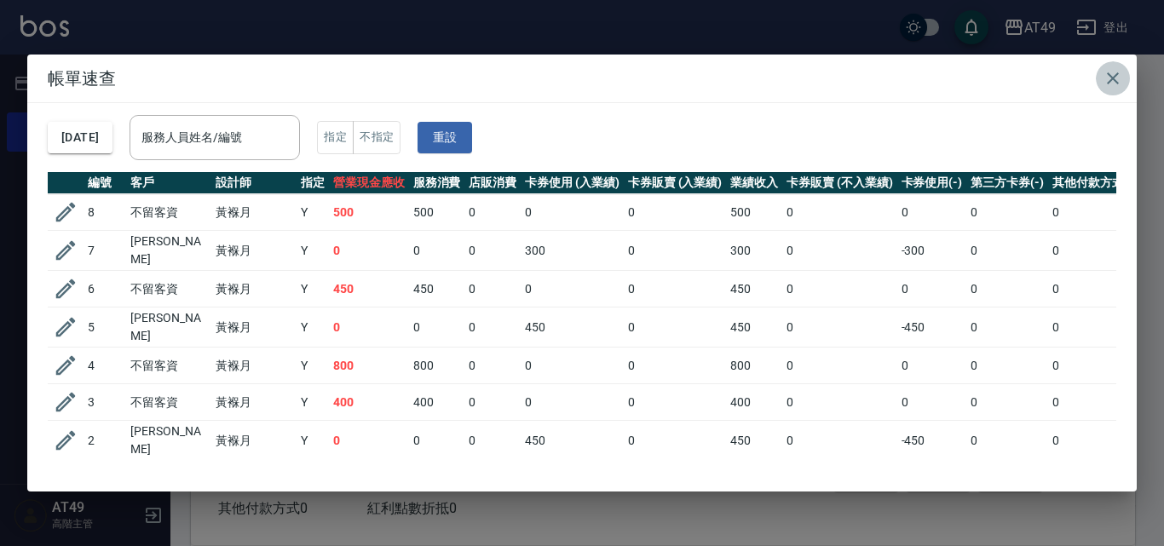
click at [1108, 75] on icon "button" at bounding box center [1113, 78] width 20 height 20
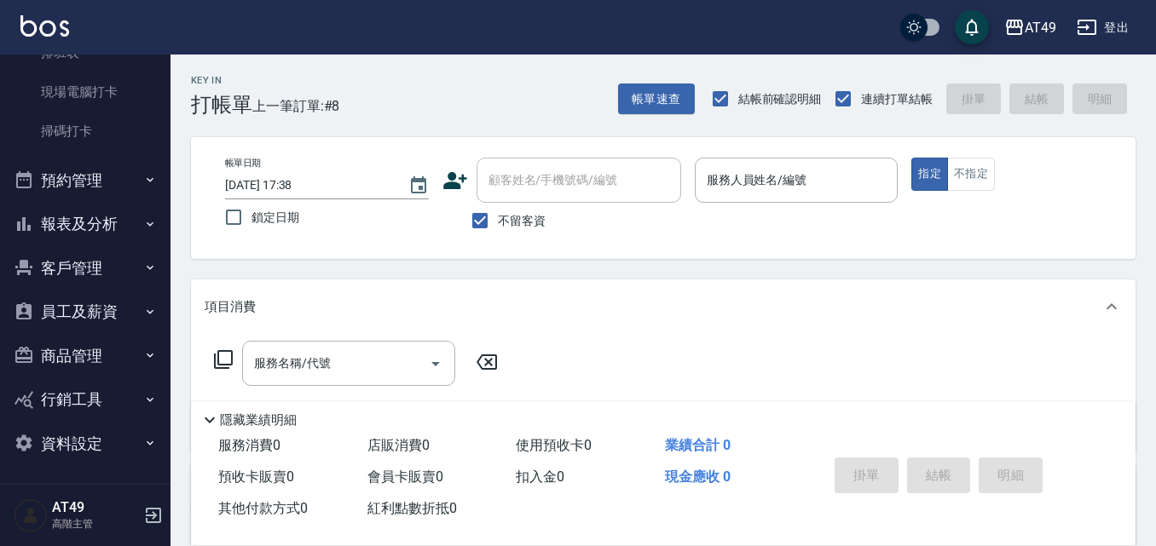
scroll to position [436, 0]
click at [56, 216] on button "報表及分析" at bounding box center [85, 222] width 157 height 44
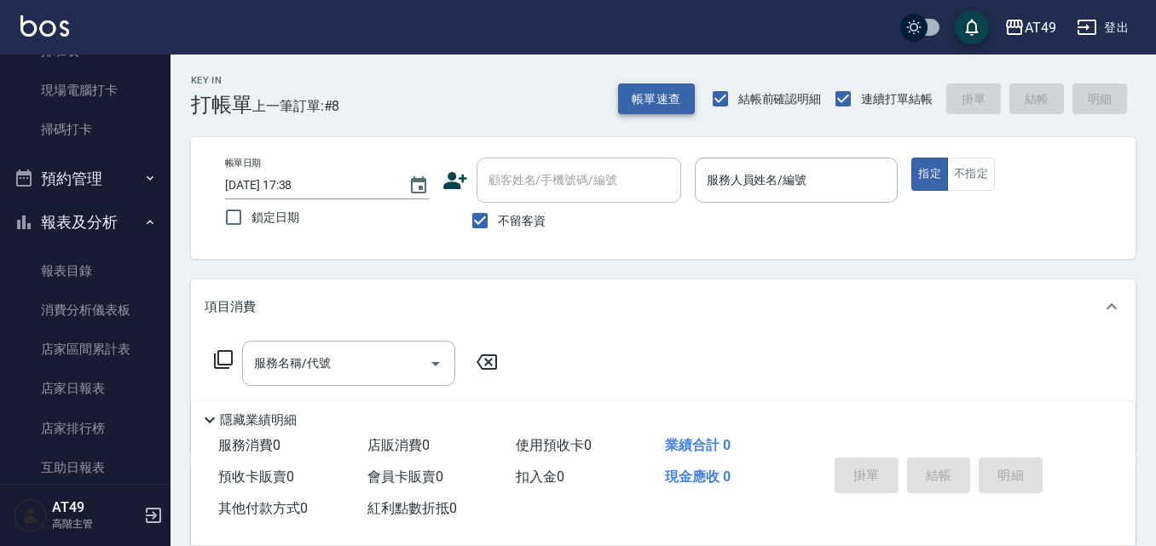
click at [676, 103] on button "帳單速查" at bounding box center [656, 100] width 77 height 32
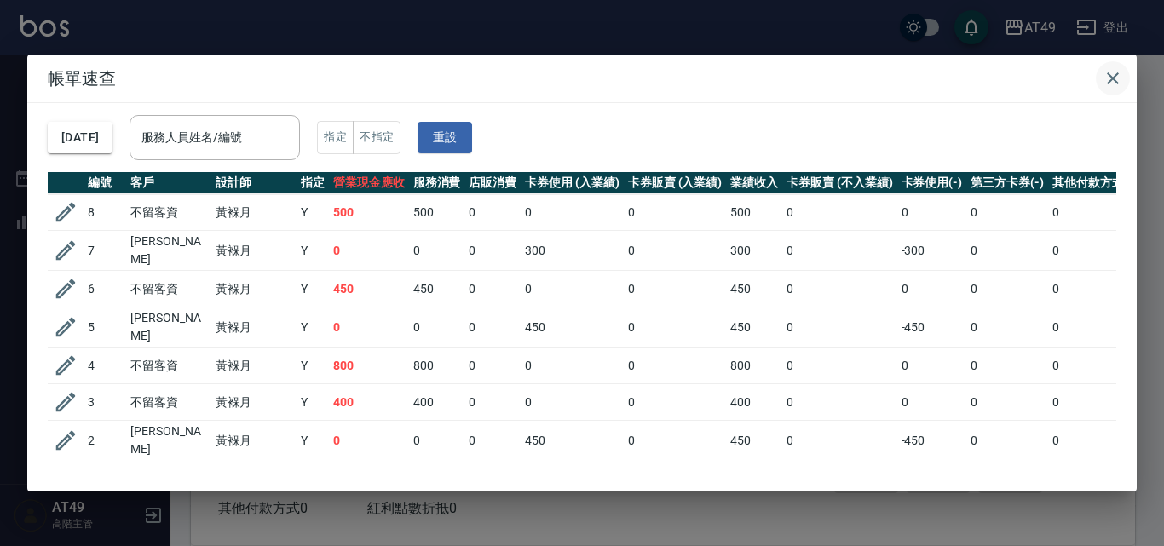
click at [1118, 73] on icon "button" at bounding box center [1113, 78] width 12 height 12
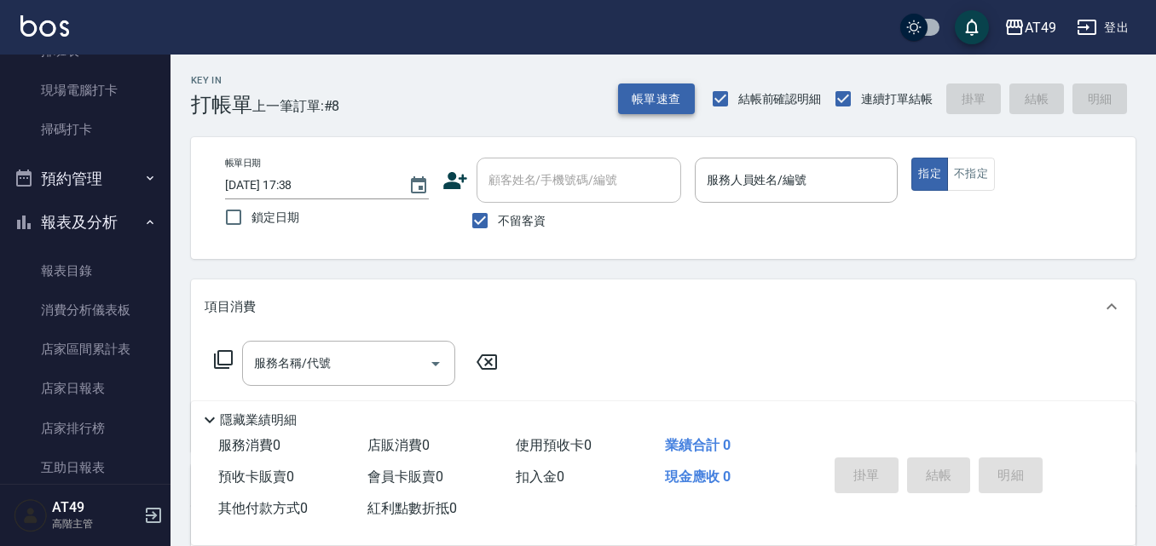
click at [661, 109] on button "帳單速查" at bounding box center [656, 100] width 77 height 32
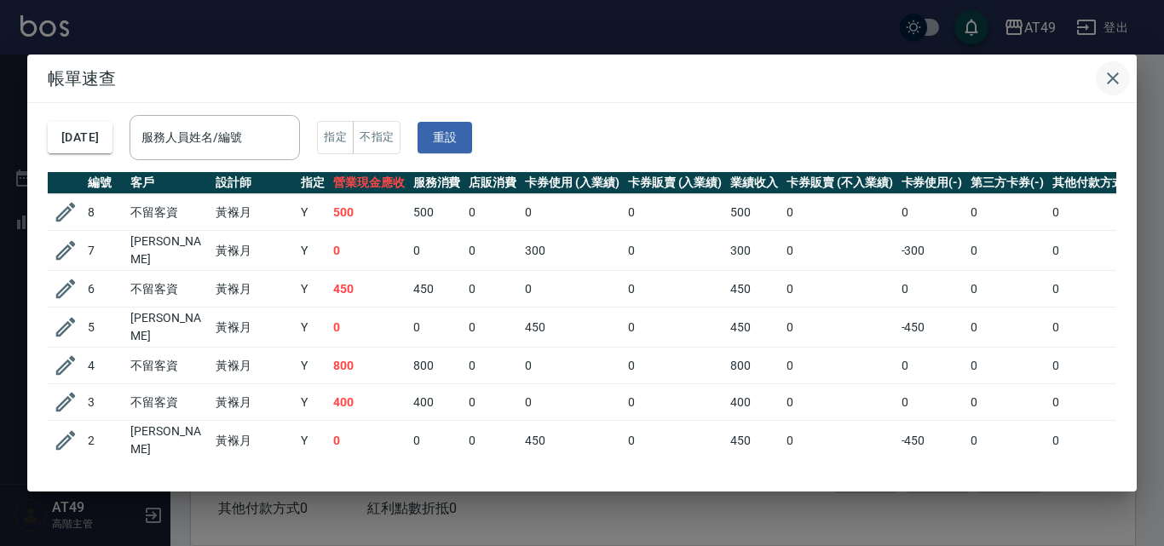
click at [1115, 76] on icon "button" at bounding box center [1113, 78] width 12 height 12
